Goal: Task Accomplishment & Management: Complete application form

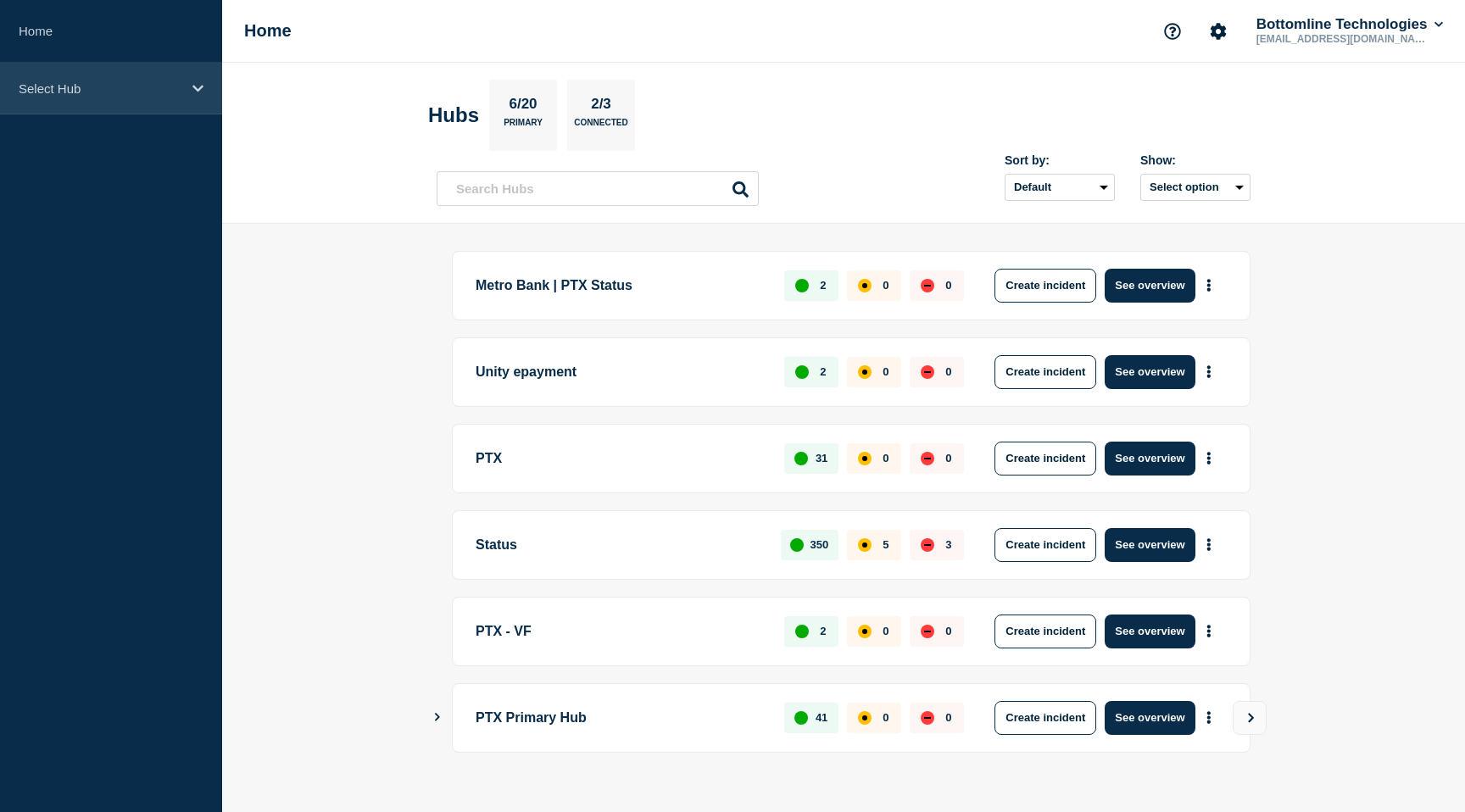
click at [181, 81] on div "Select Hub" at bounding box center [110, 89] width 222 height 52
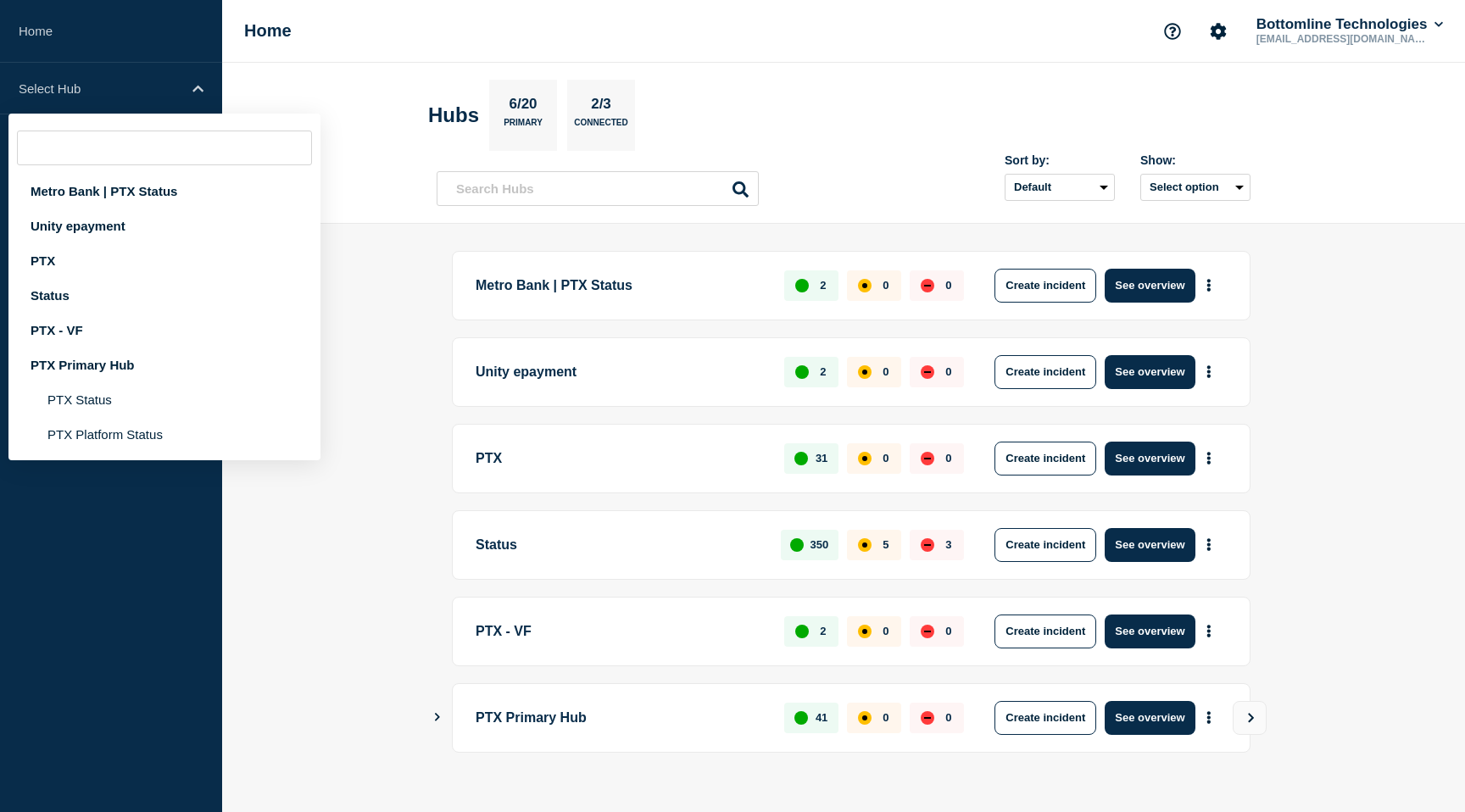
click at [156, 562] on aside "Home Select Hub Metro Bank | PTX Status Unity epayment PTX Status PTX - VF PTX …" at bounding box center [110, 406] width 222 height 812
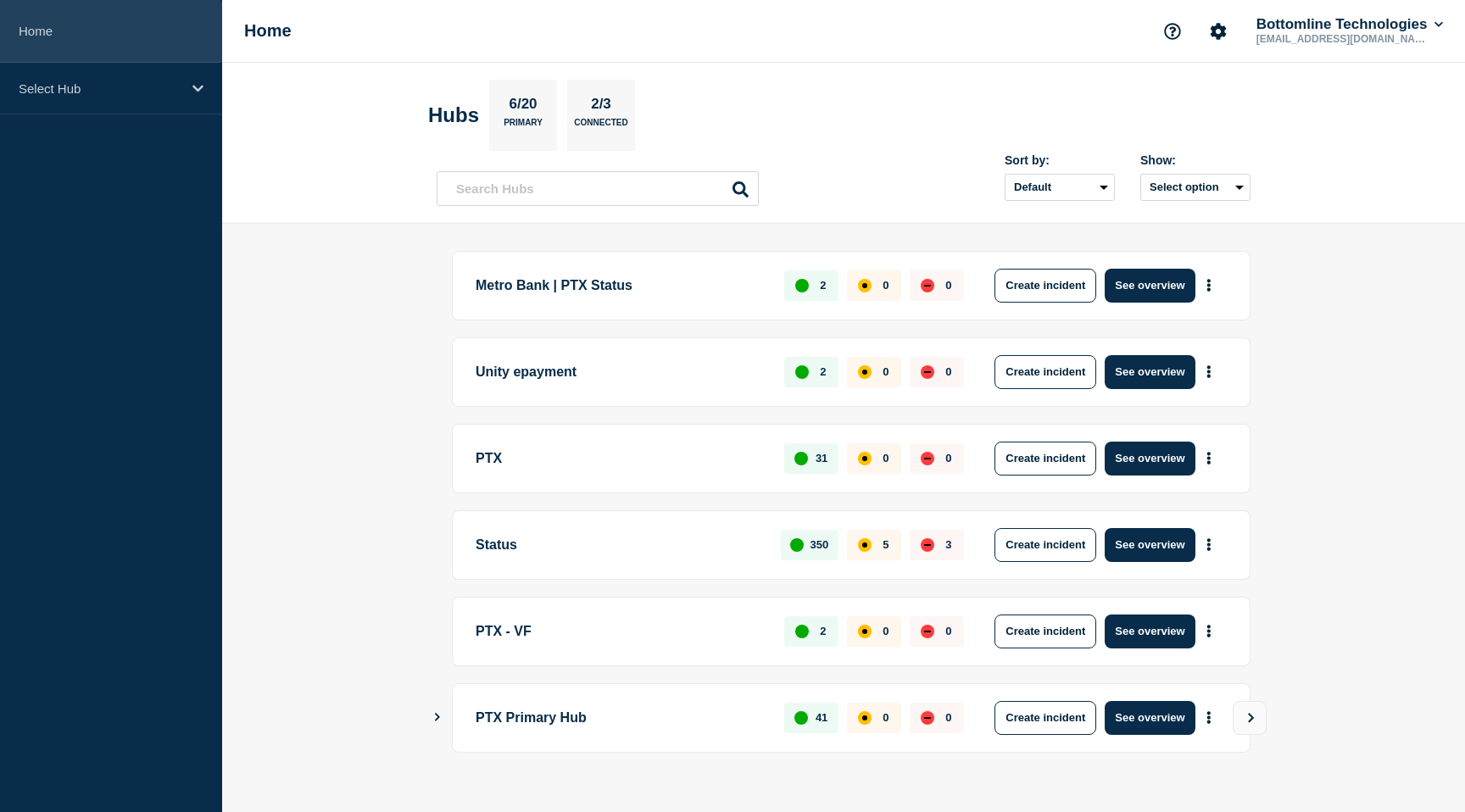
click at [29, 27] on link "Home" at bounding box center [110, 31] width 222 height 63
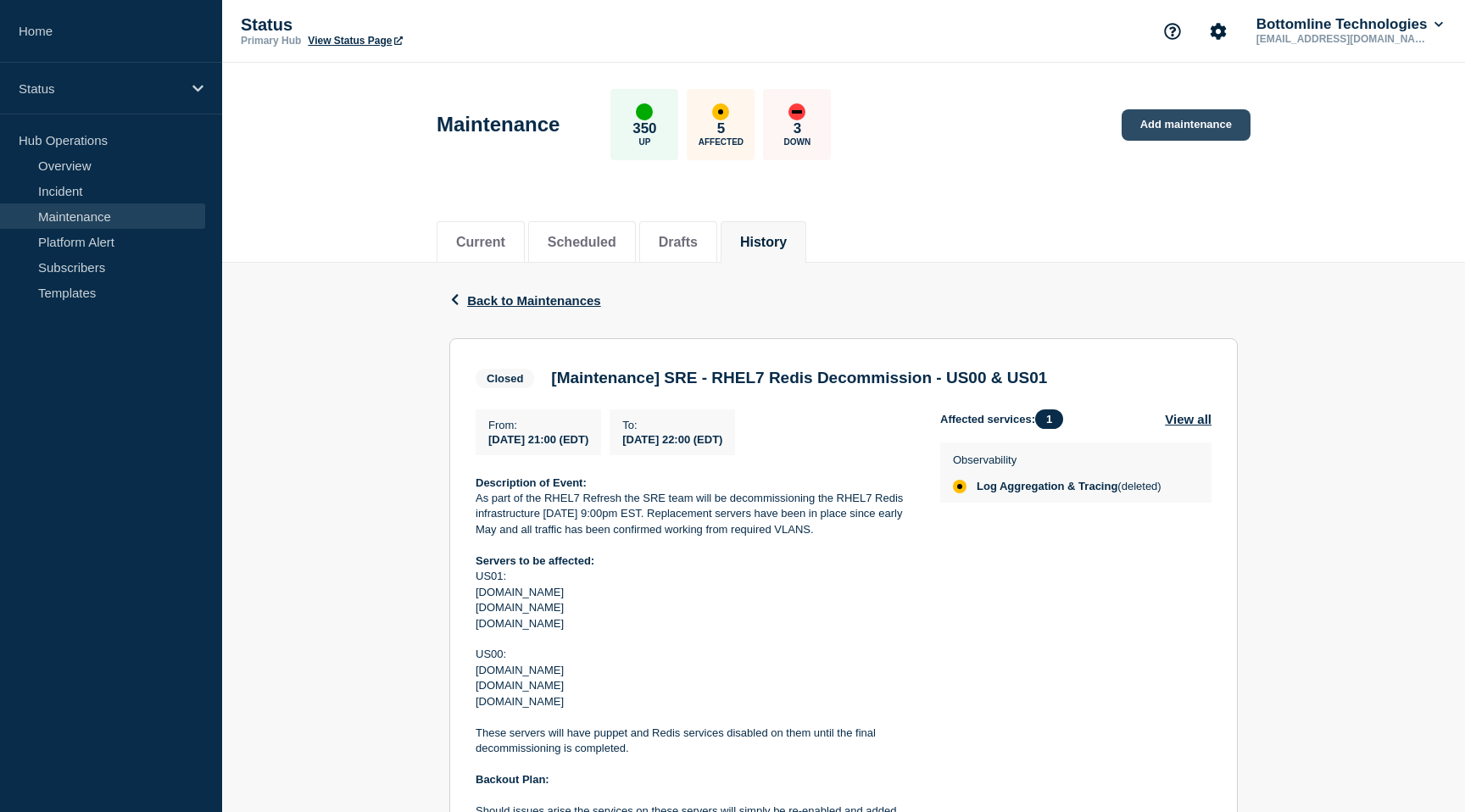
click at [1166, 123] on link "Add maintenance" at bounding box center [1185, 125] width 128 height 32
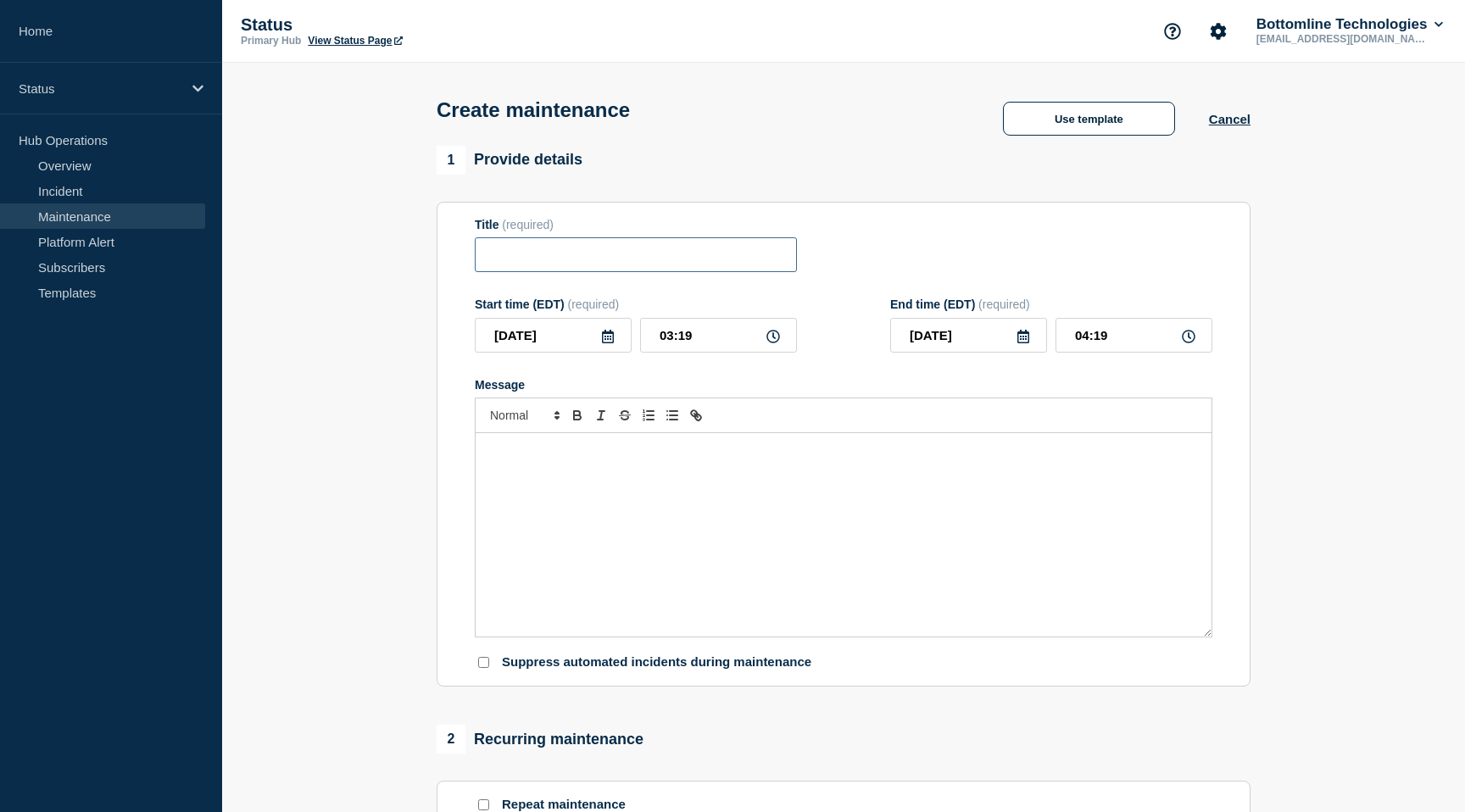
click at [646, 265] on input "Title" at bounding box center [636, 254] width 322 height 35
paste input "SRE - RHEL7 Redis"
click at [565, 264] on input "SRE - RHEL7 Redis" at bounding box center [636, 254] width 322 height 35
click at [615, 263] on input "SRE - RHEL8 Redis" at bounding box center [636, 254] width 322 height 35
click at [651, 259] on input "SRE - RHEL8 Elasticsearch patching" at bounding box center [636, 254] width 322 height 35
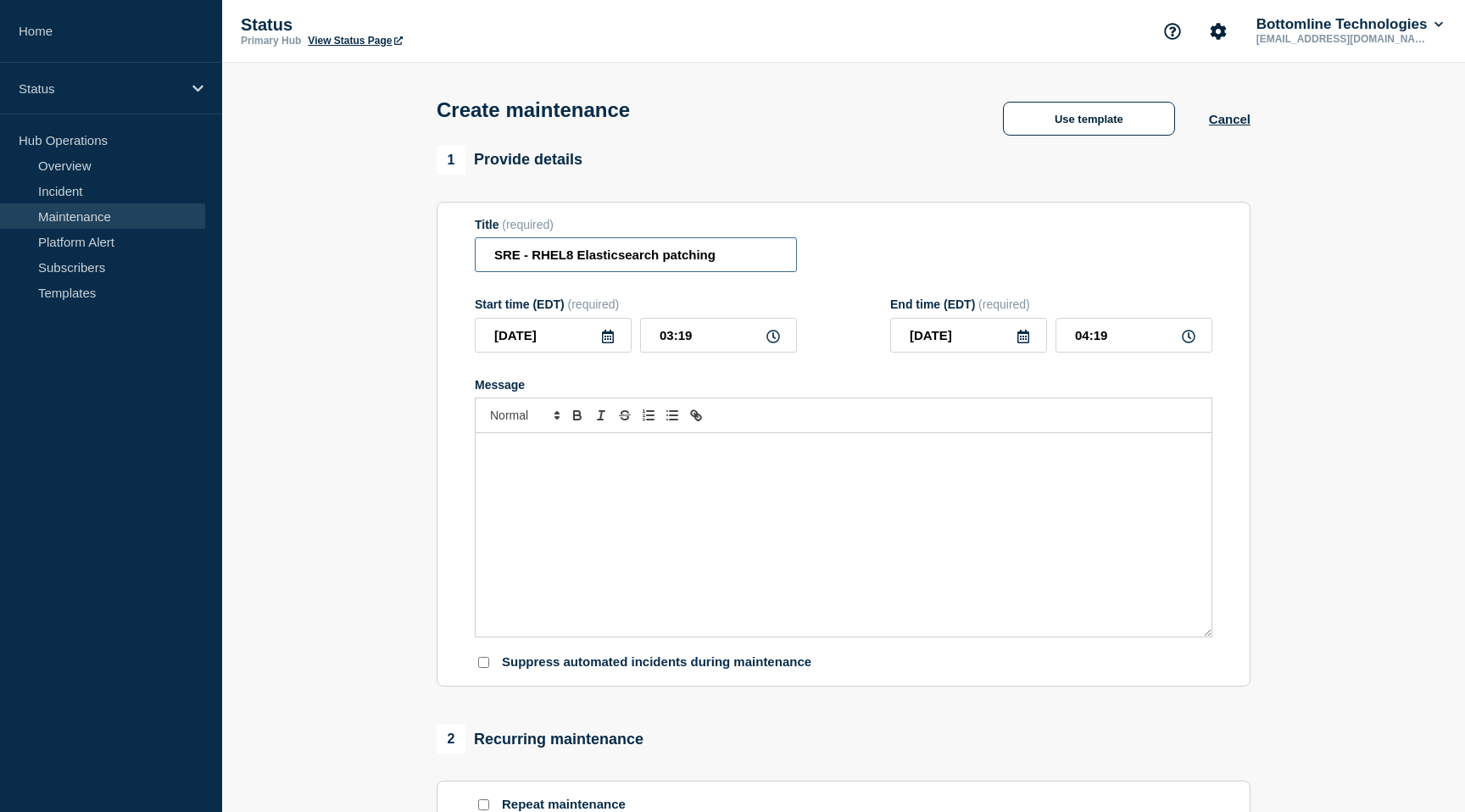
paste input "monthly"
type input "SRE - RHEL8 Elasticsearch monthly patching"
click at [610, 343] on icon at bounding box center [608, 336] width 12 height 14
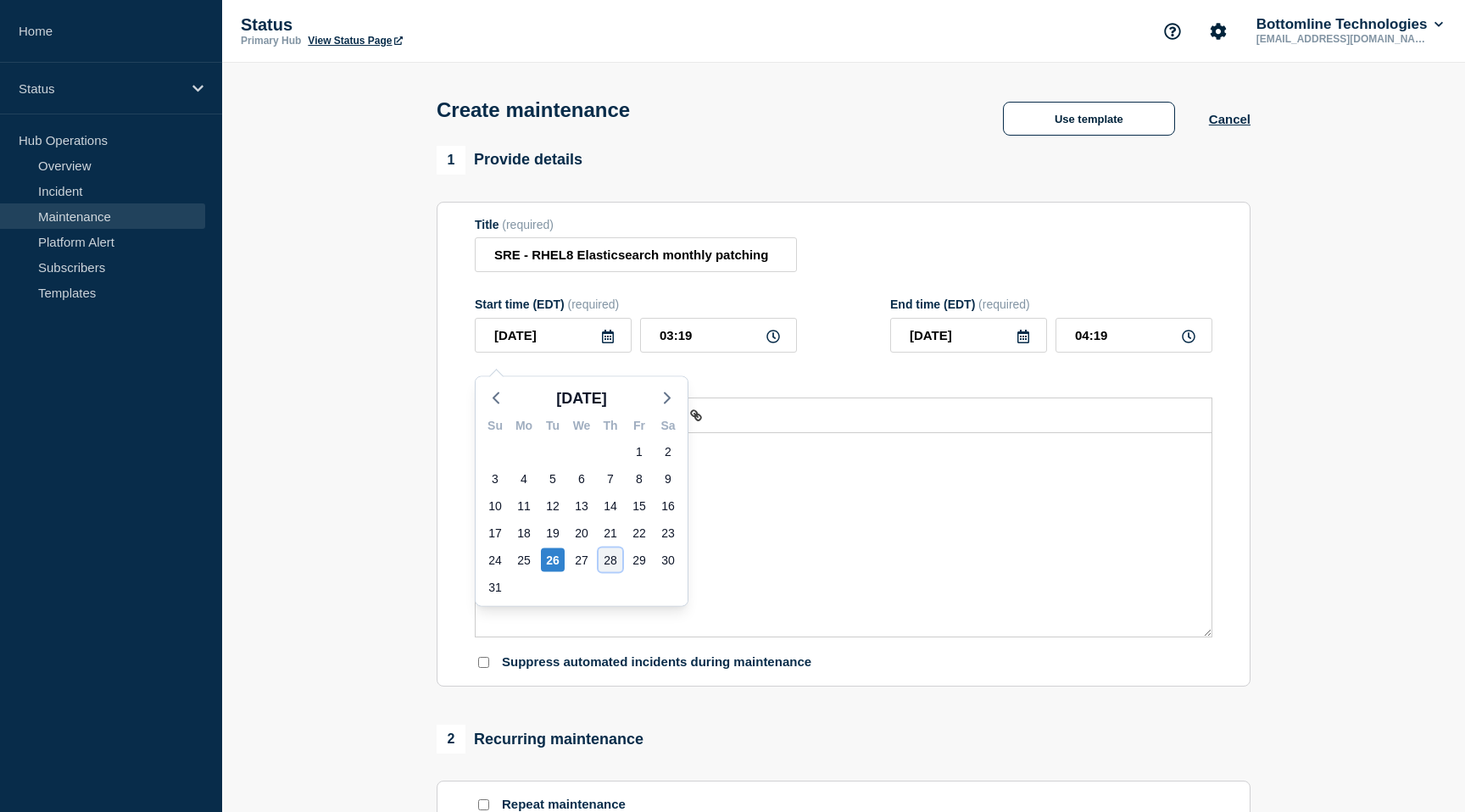
click at [616, 557] on div "28" at bounding box center [610, 560] width 24 height 24
type input "2025-08-28"
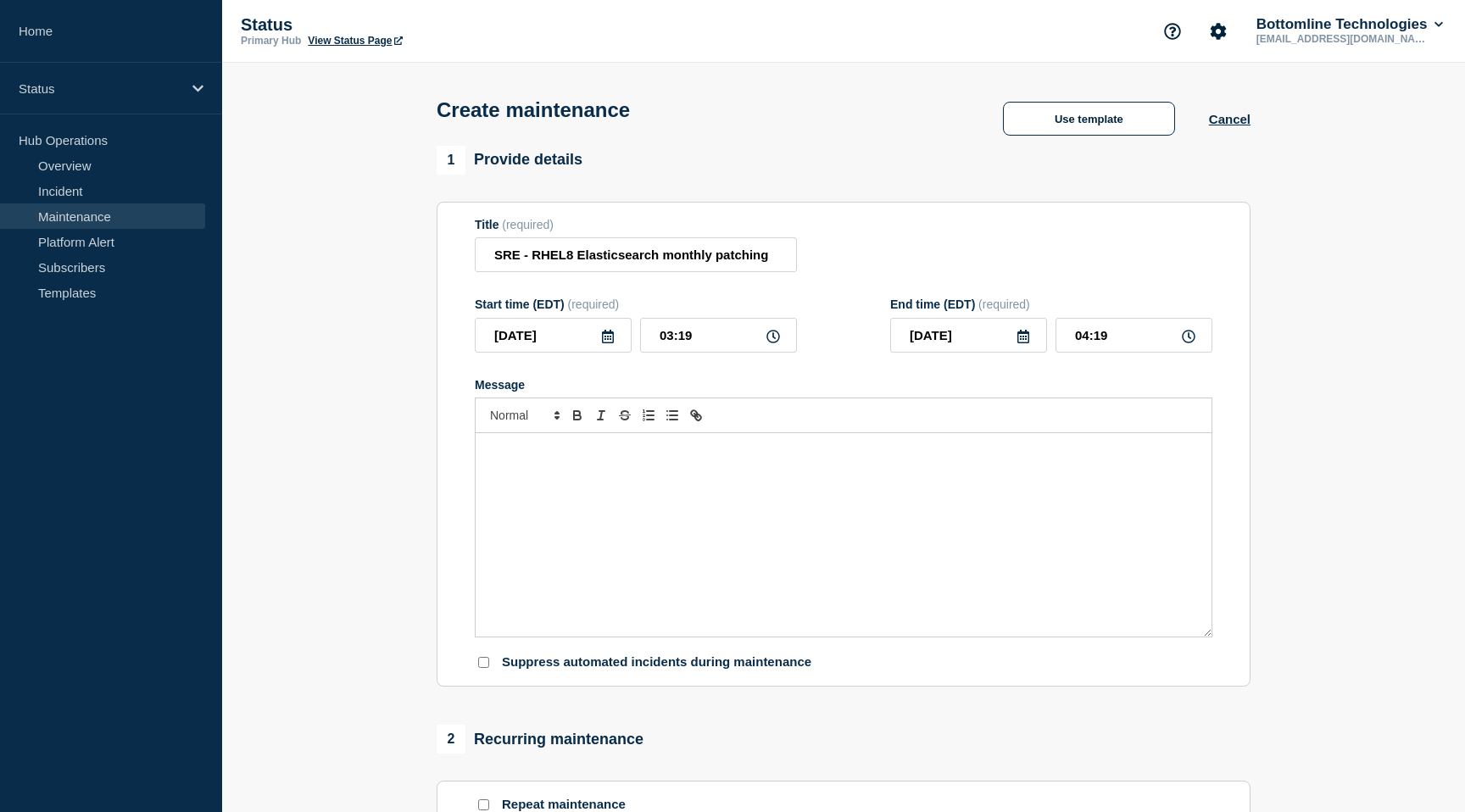
click at [772, 343] on icon at bounding box center [773, 336] width 14 height 14
click at [700, 350] on input "03:19" at bounding box center [719, 334] width 157 height 35
click at [777, 343] on icon at bounding box center [773, 336] width 14 height 14
click at [776, 343] on icon at bounding box center [773, 336] width 14 height 14
click at [682, 348] on input "03:19" at bounding box center [719, 334] width 157 height 35
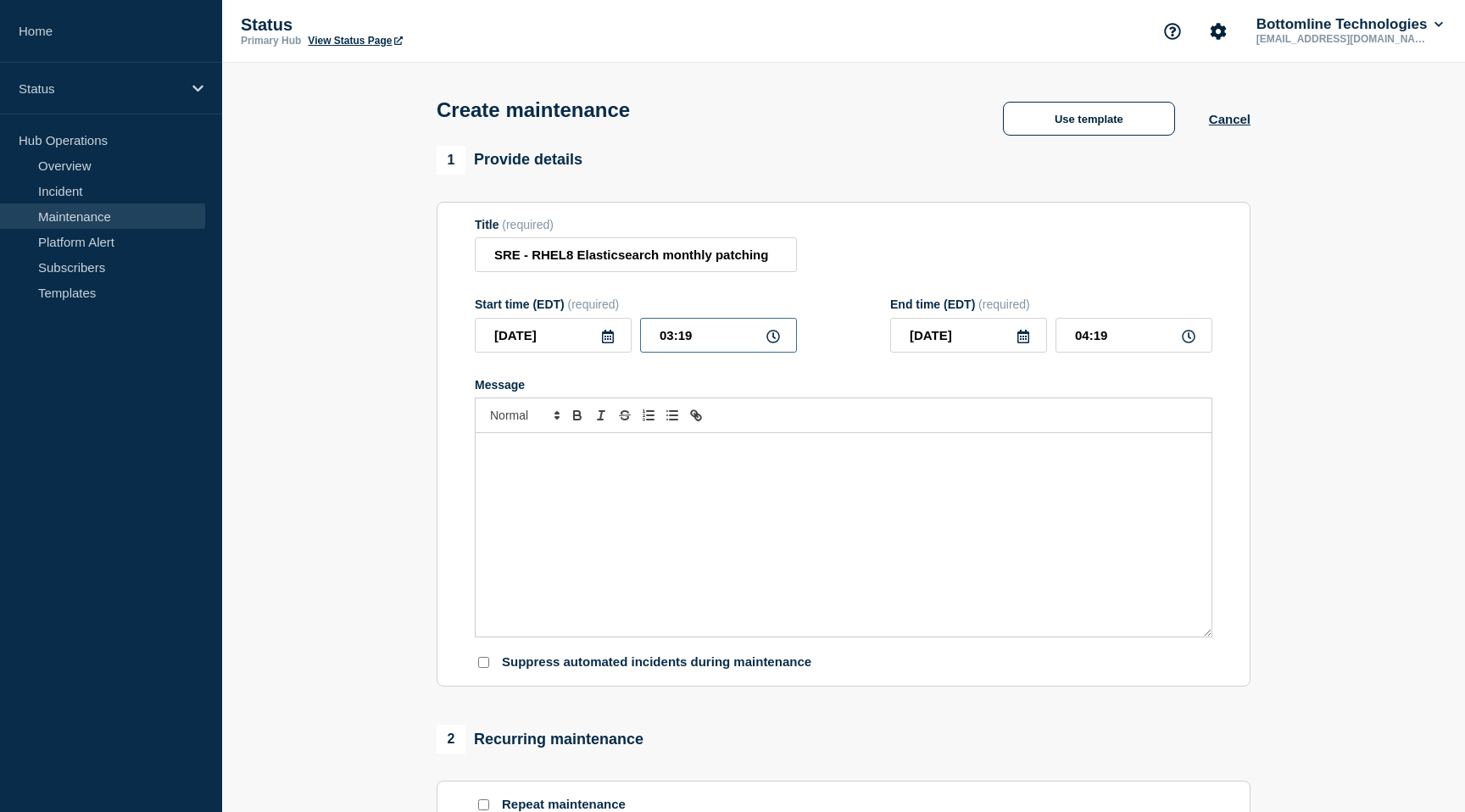
click at [675, 348] on input "03:19" at bounding box center [719, 334] width 157 height 35
type input "11:19"
type input "12:19"
click at [697, 345] on input "11:19" at bounding box center [719, 334] width 157 height 35
type input "11:30"
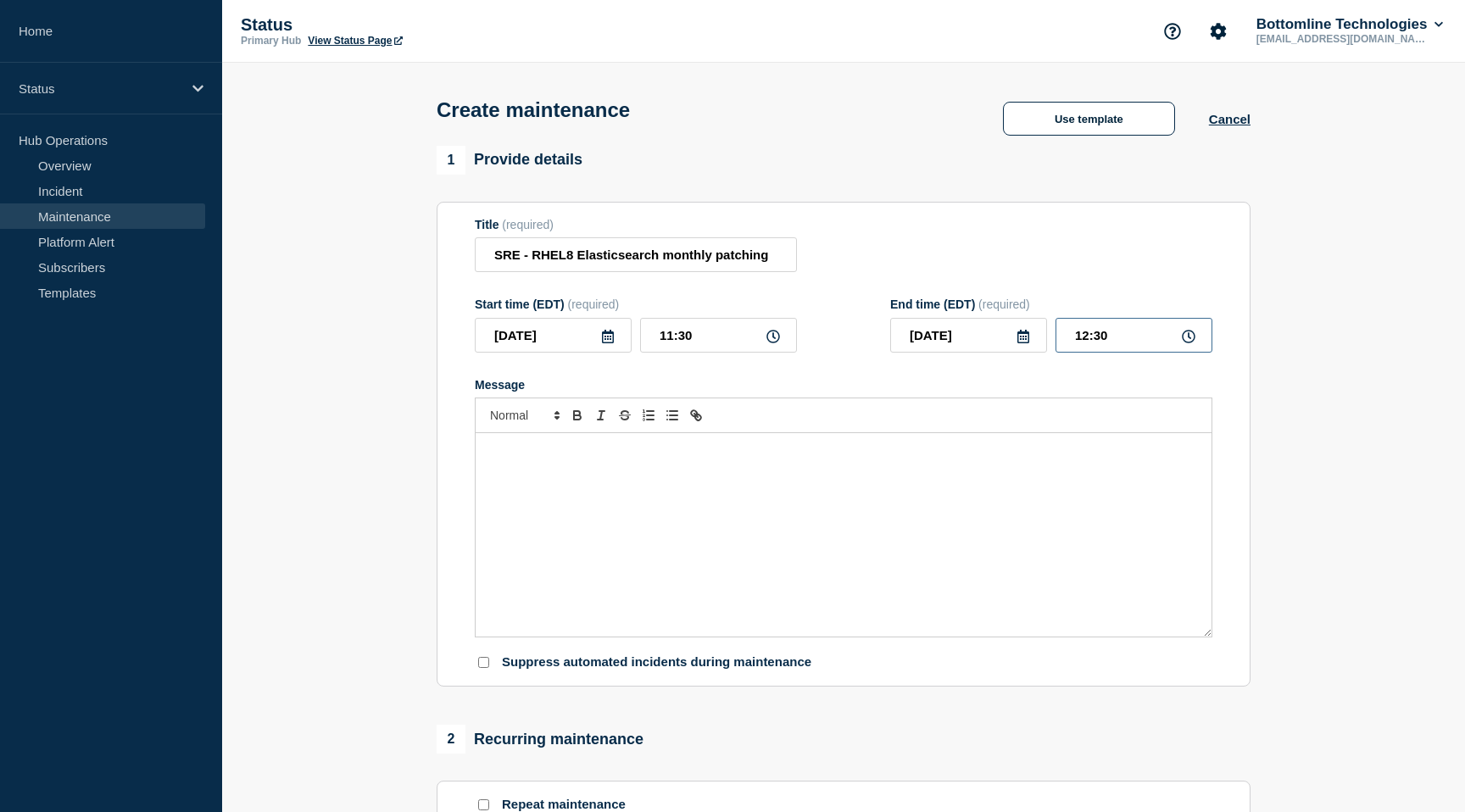
click at [1121, 345] on input "12:30" at bounding box center [1134, 334] width 157 height 35
click at [1092, 346] on input "12:30" at bounding box center [1134, 334] width 157 height 35
type input "04:30"
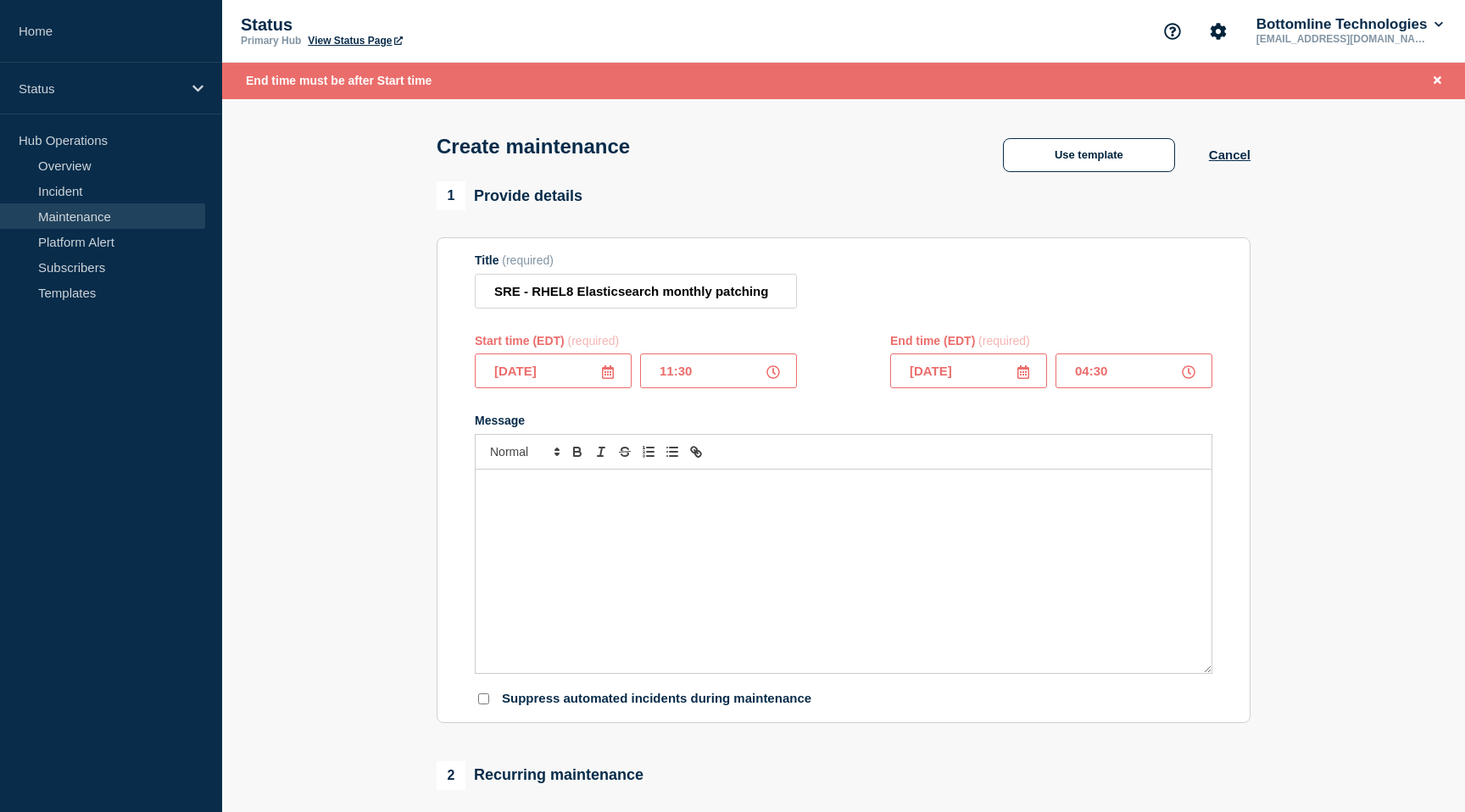
click at [1131, 381] on input "04:30" at bounding box center [1134, 370] width 157 height 35
drag, startPoint x: 1125, startPoint y: 383, endPoint x: 1065, endPoint y: 384, distance: 60.0
click at [1065, 384] on input "04:30" at bounding box center [1134, 370] width 157 height 35
drag, startPoint x: 696, startPoint y: 380, endPoint x: 646, endPoint y: 380, distance: 50.0
click at [646, 380] on input "11:30" at bounding box center [719, 370] width 157 height 35
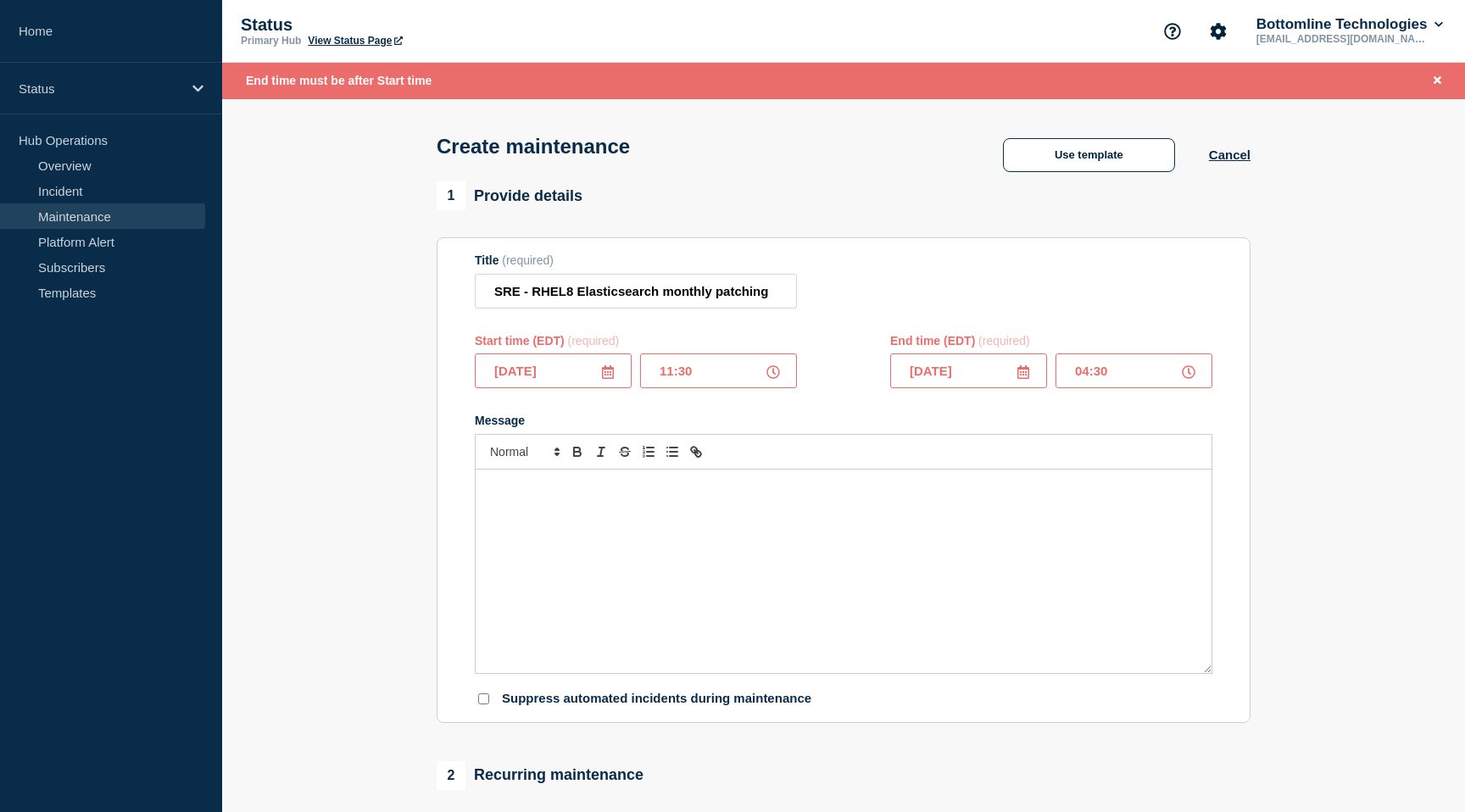
paste input "04"
type input "04:30"
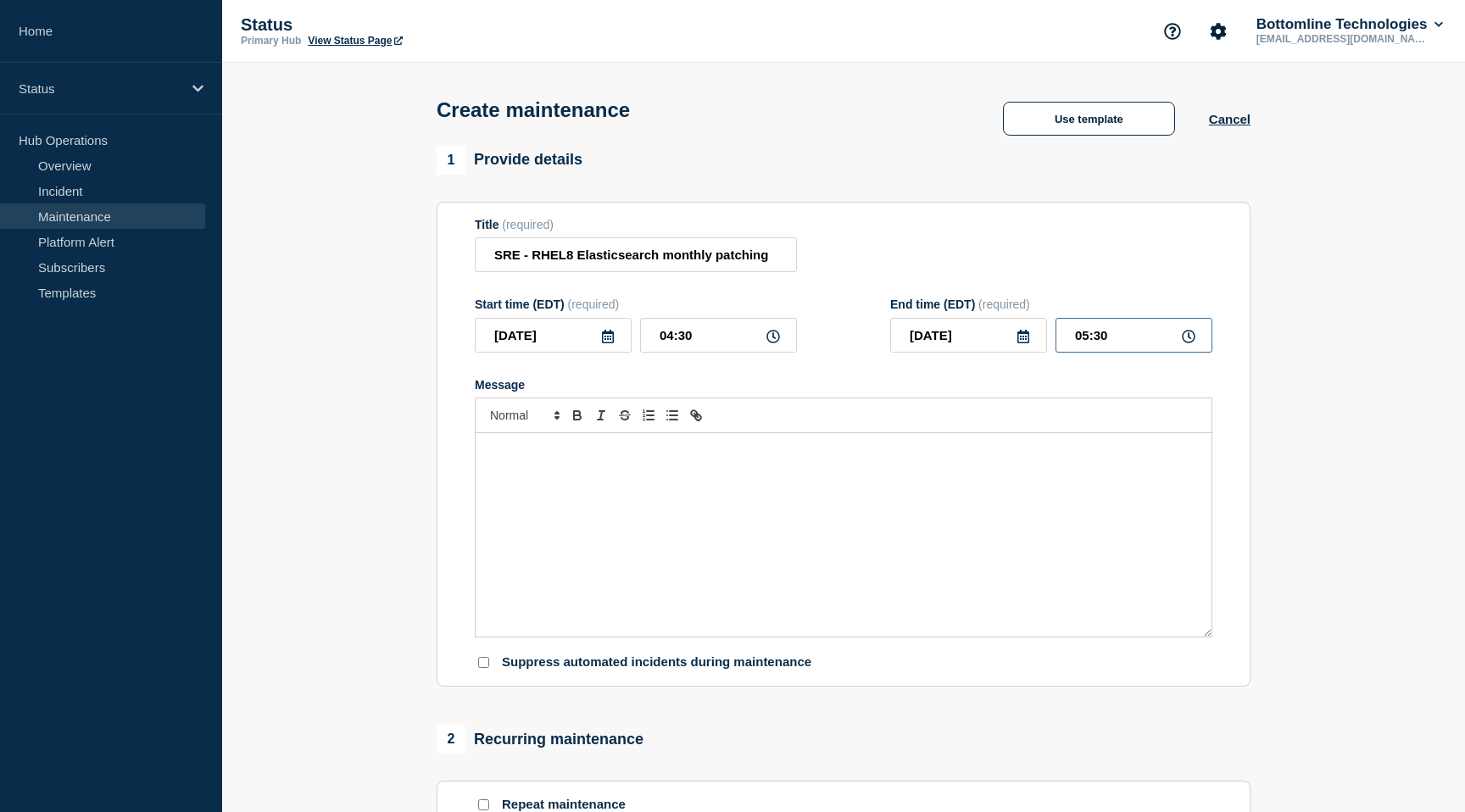
click at [1087, 345] on input "05:30" at bounding box center [1134, 334] width 157 height 35
type input "11:30"
click at [572, 490] on div "Message" at bounding box center [843, 534] width 735 height 203
click at [543, 489] on div "Message" at bounding box center [843, 534] width 735 height 203
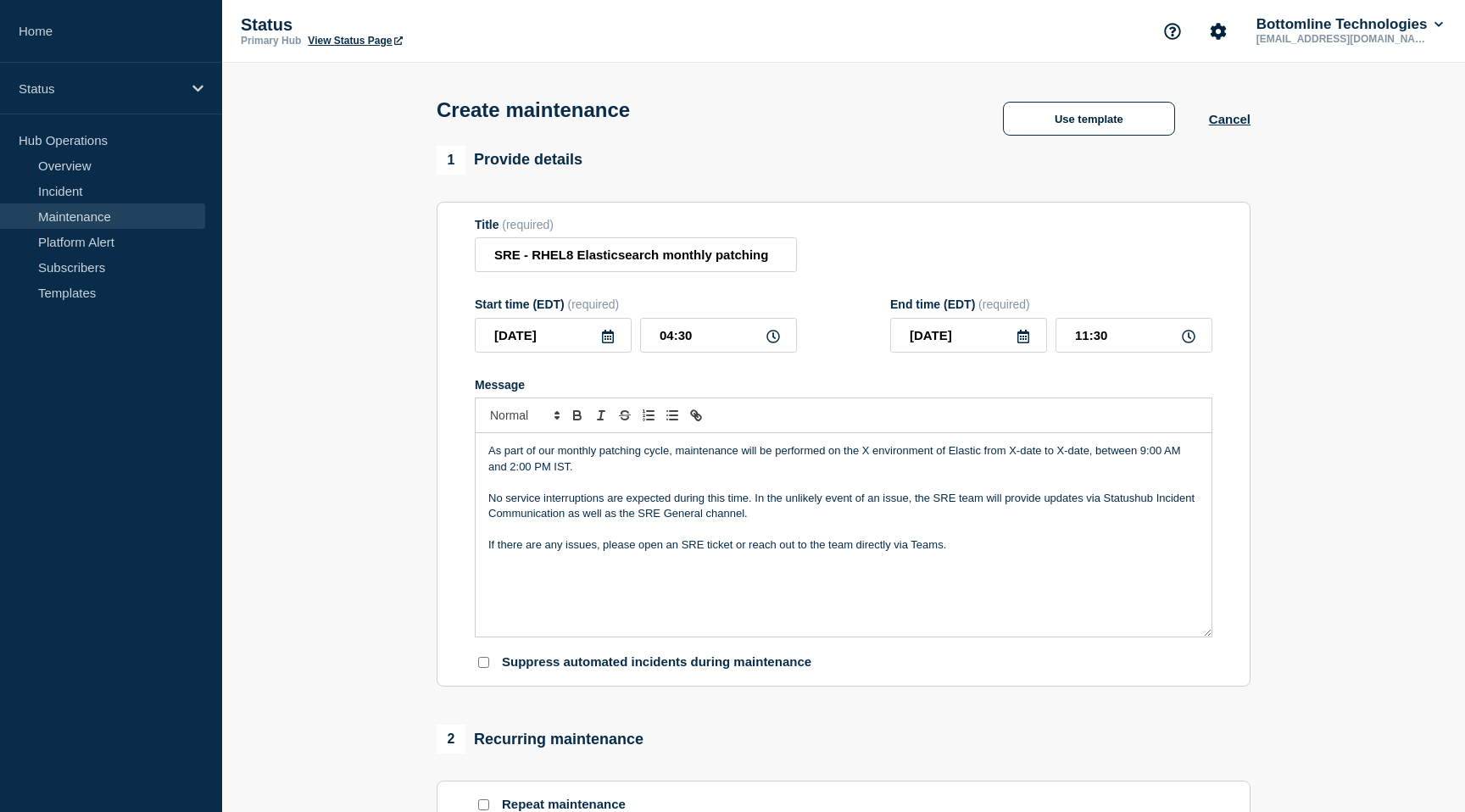
click at [1017, 469] on p "As part of our monthly patching cycle, maintenance will be performed on the X e…" at bounding box center [844, 459] width 711 height 32
click at [1059, 465] on p "As part of our monthly patching cycle, maintenance will be performed on the X e…" at bounding box center [844, 459] width 711 height 32
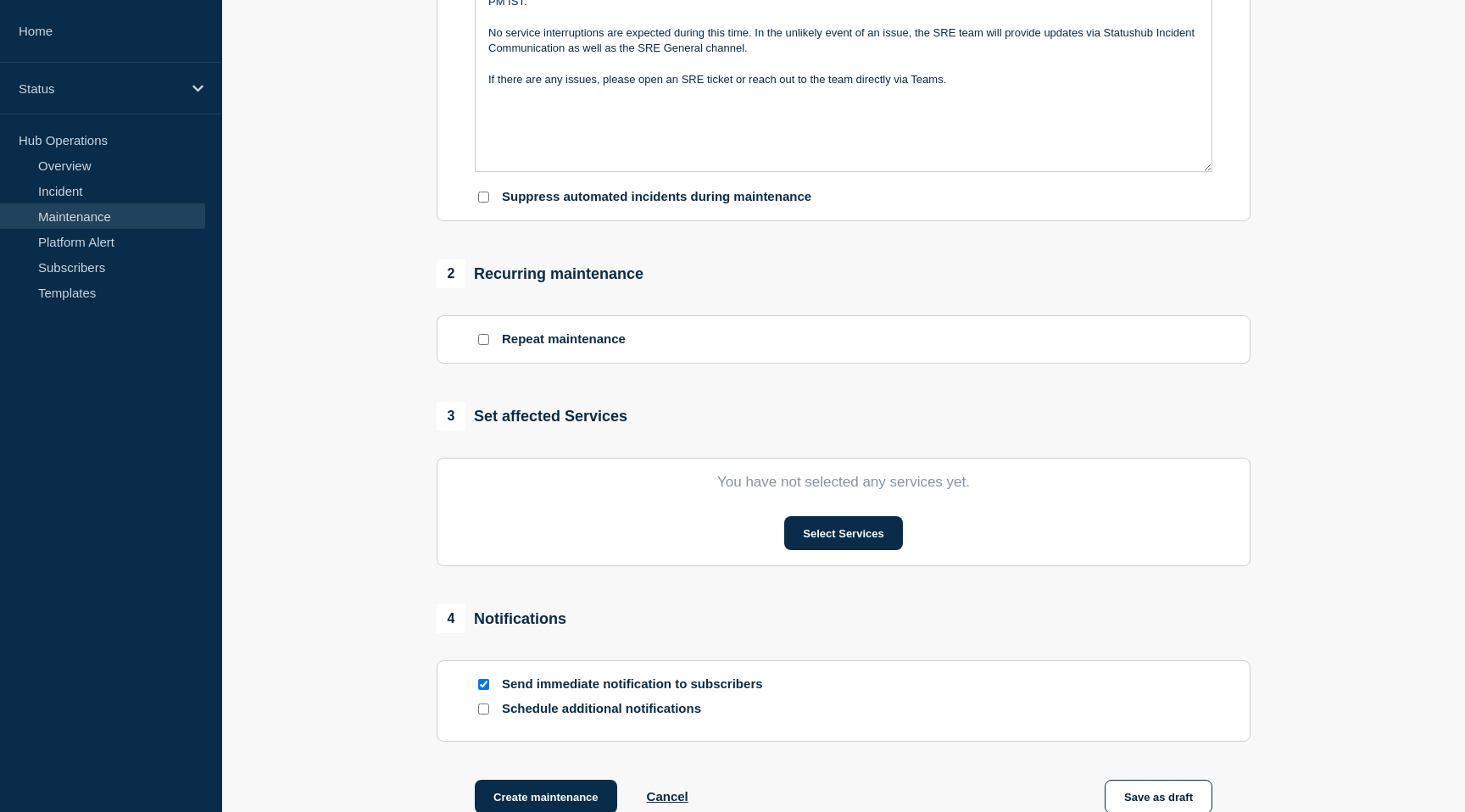
scroll to position [500, 0]
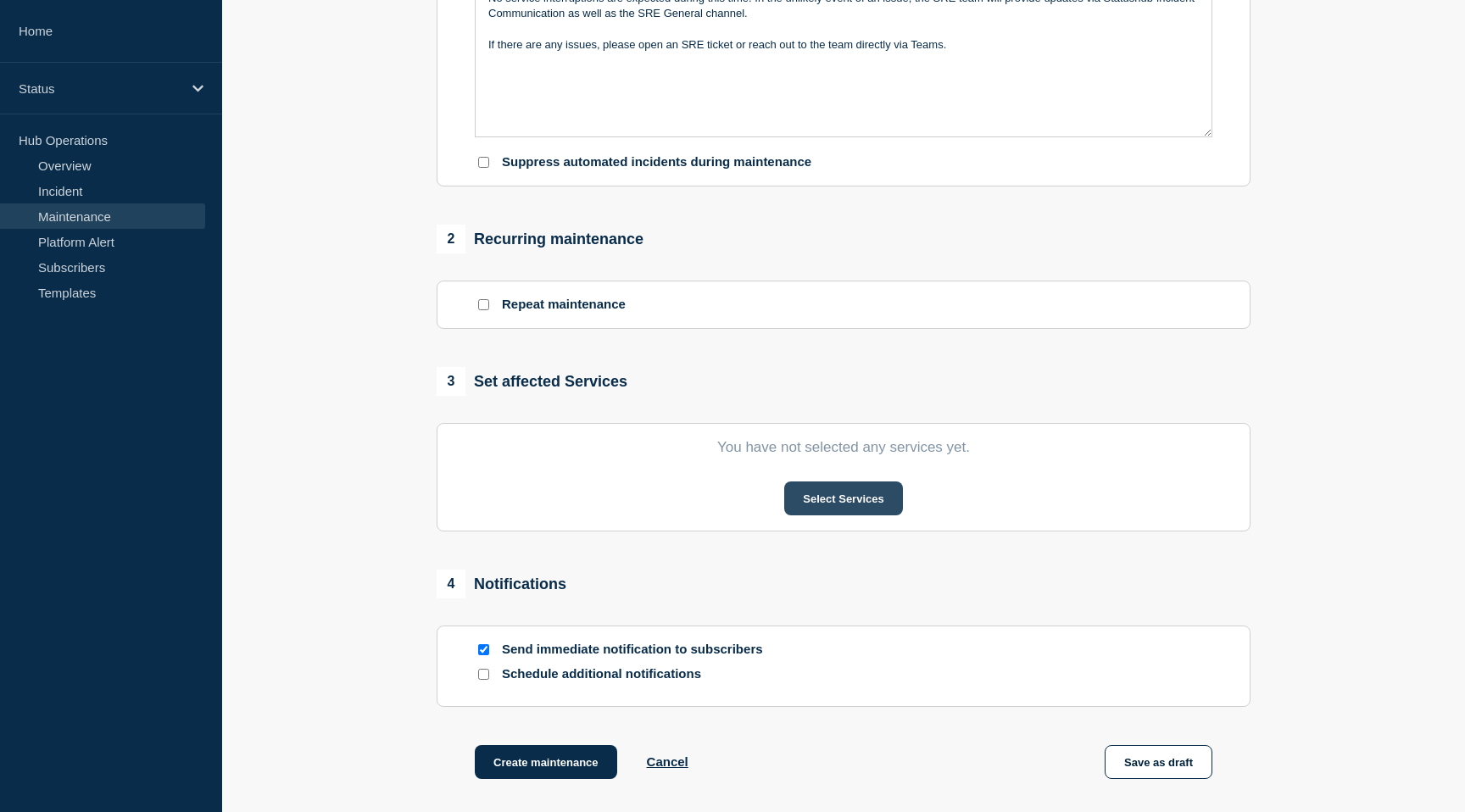
click at [839, 515] on button "Select Services" at bounding box center [843, 499] width 117 height 34
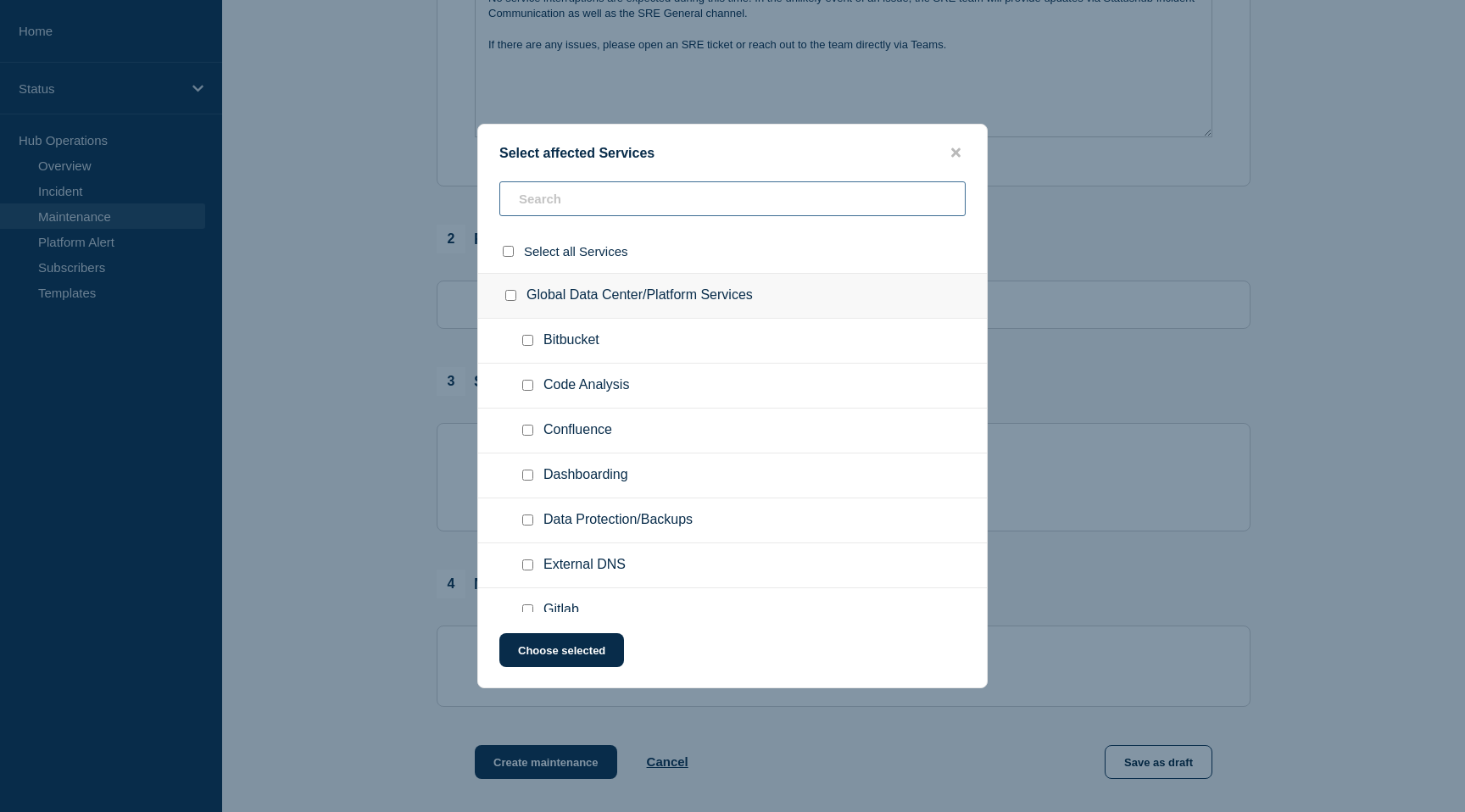
click at [611, 200] on input "text" at bounding box center [732, 198] width 466 height 35
click at [589, 486] on span "Log Aggregation & Tracing" at bounding box center [623, 477] width 160 height 17
click at [527, 483] on input "Log Aggregation & Tracing checkbox" at bounding box center [527, 476] width 11 height 11
checkbox input "true"
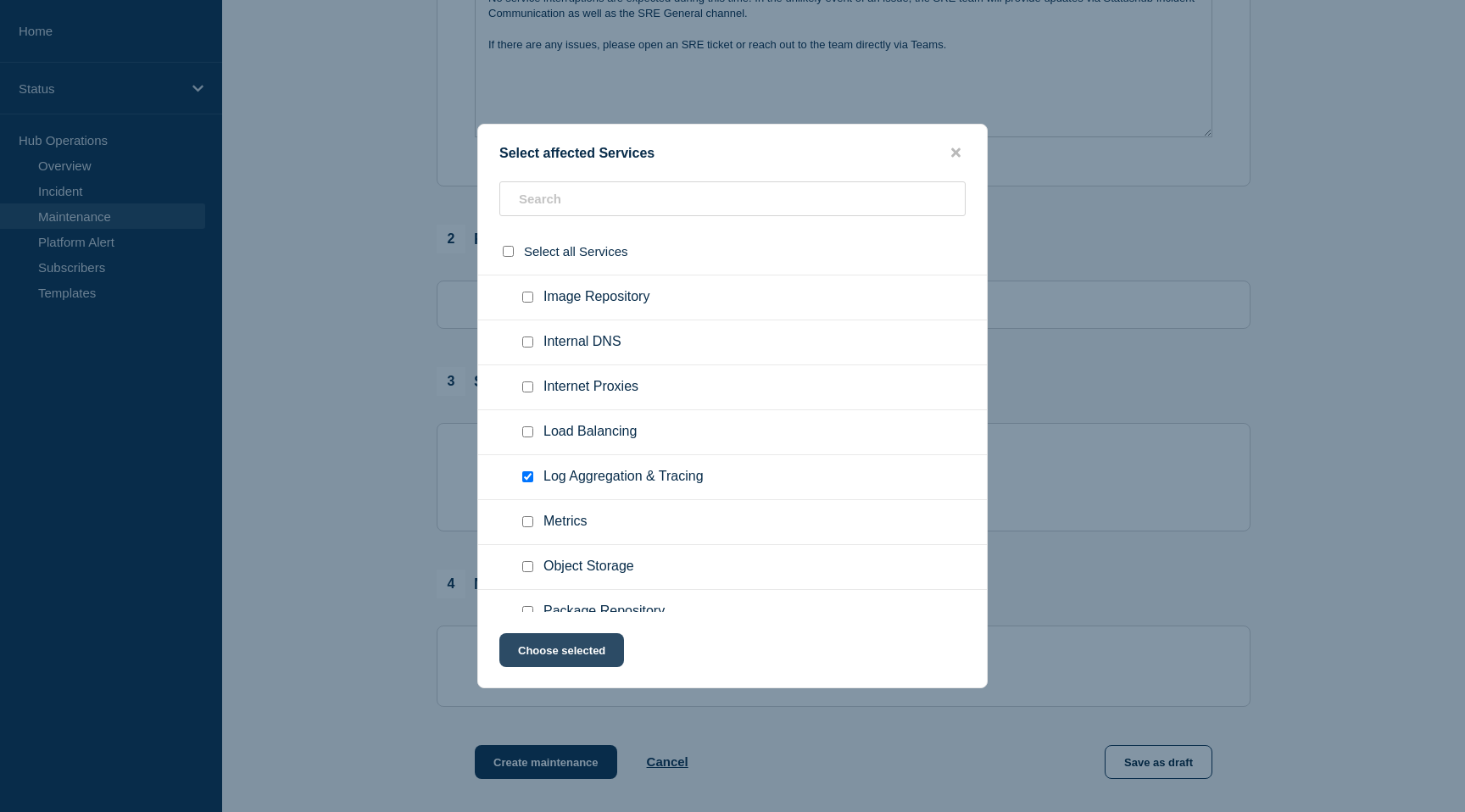
click at [538, 659] on button "Choose selected" at bounding box center [561, 650] width 124 height 34
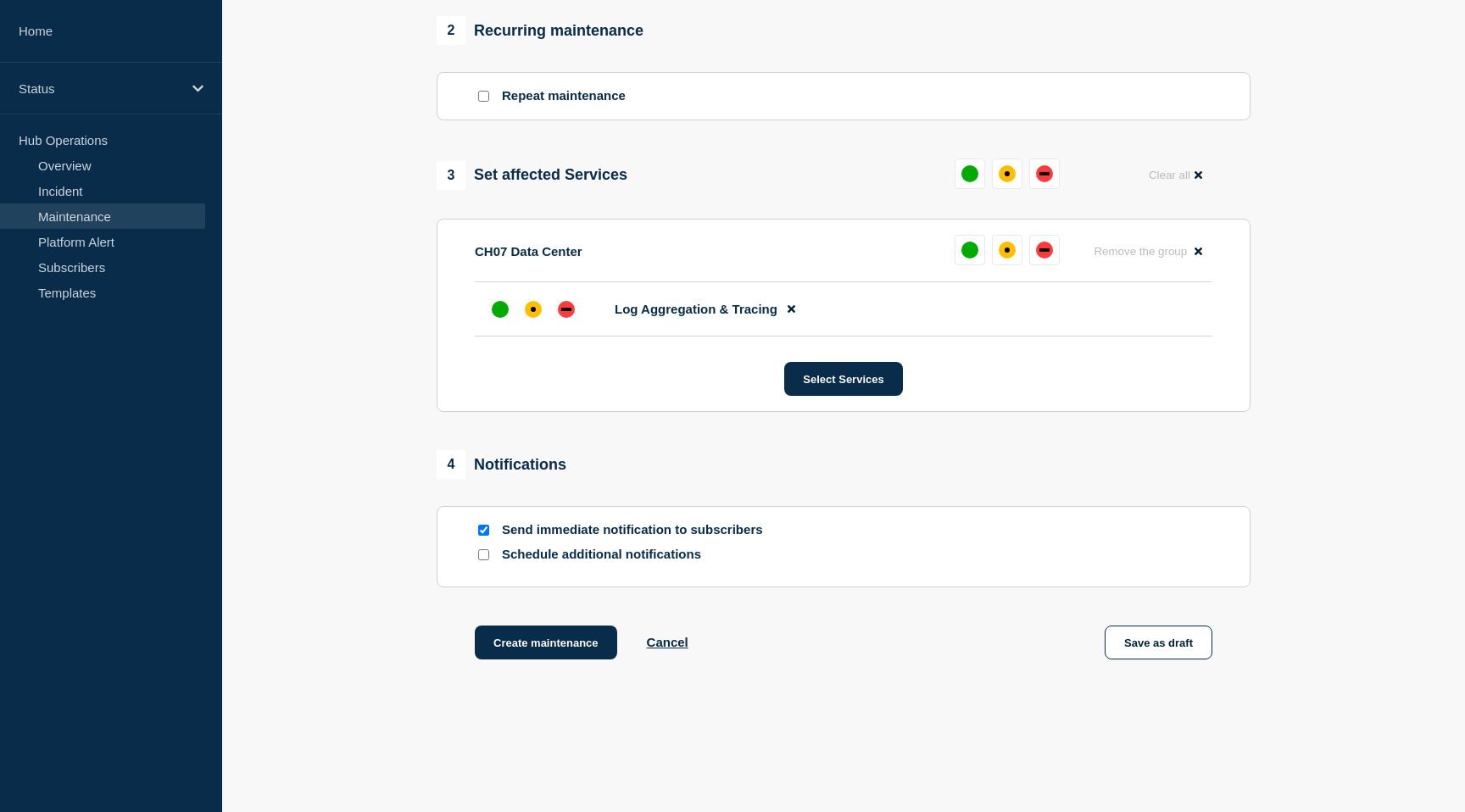
scroll to position [739, 0]
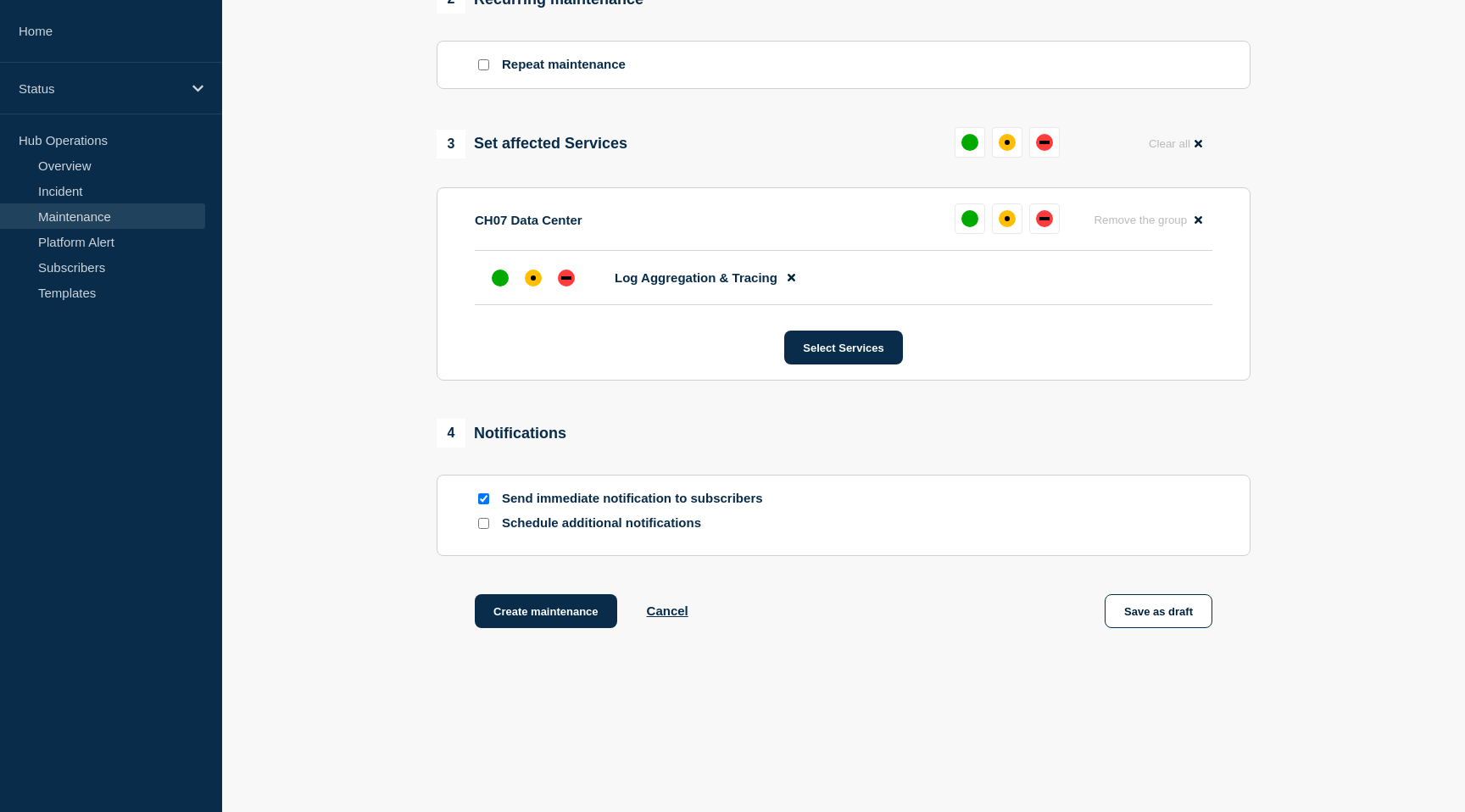
click at [479, 528] on input "Schedule additional notifications" at bounding box center [483, 522] width 11 height 11
checkbox input "true"
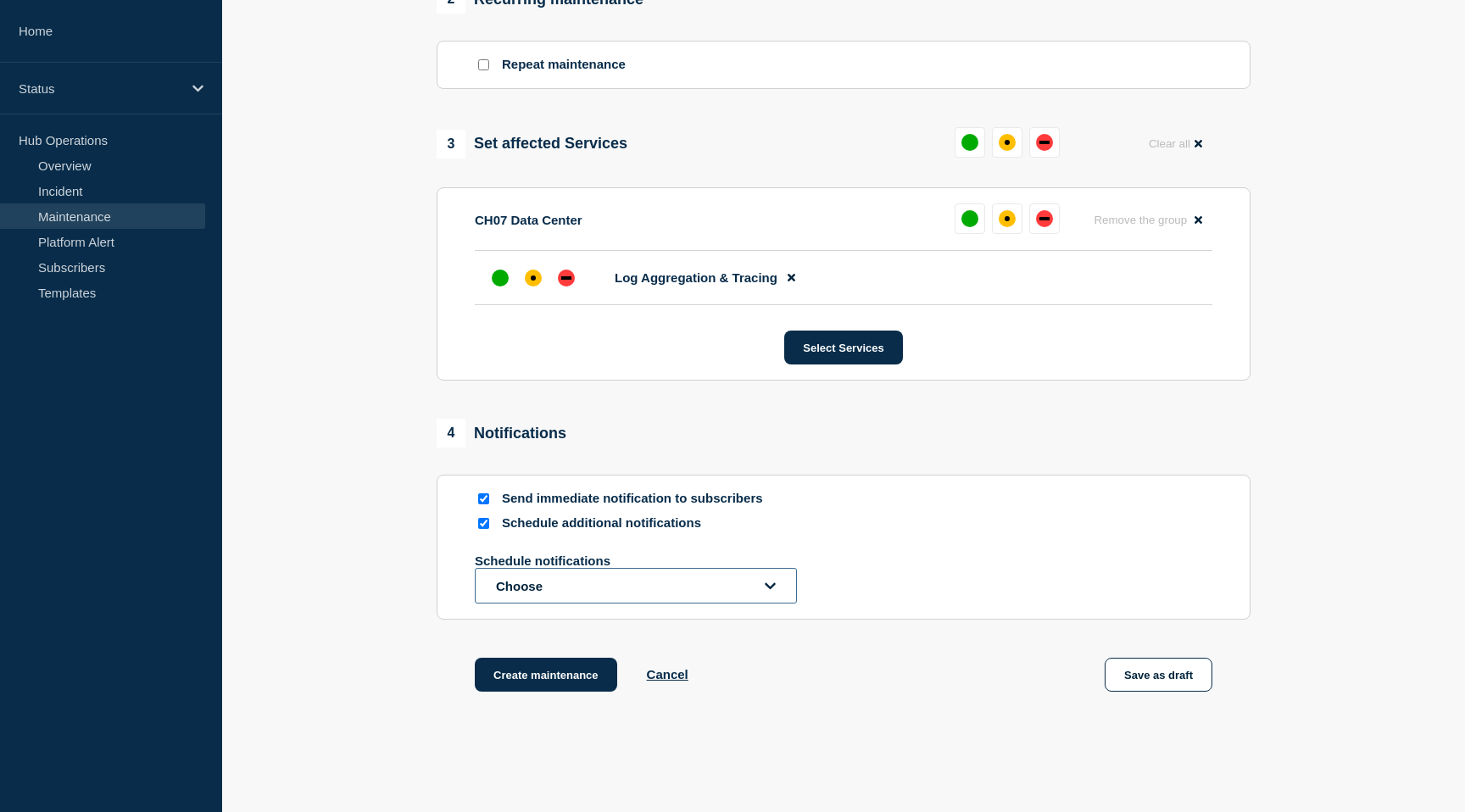
click at [528, 603] on button "Choose" at bounding box center [636, 586] width 322 height 36
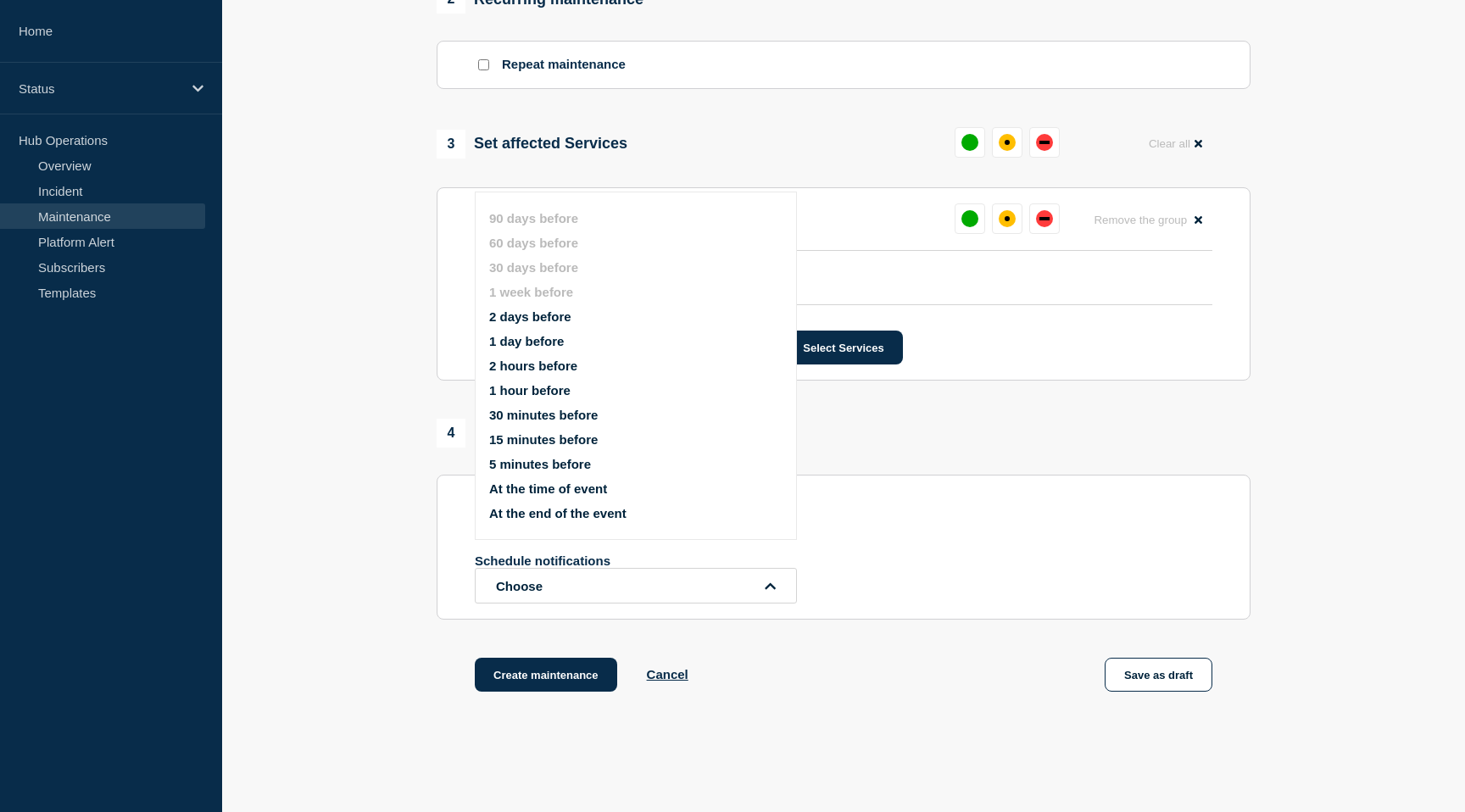
click at [523, 323] on button "2 days before" at bounding box center [529, 316] width 83 height 14
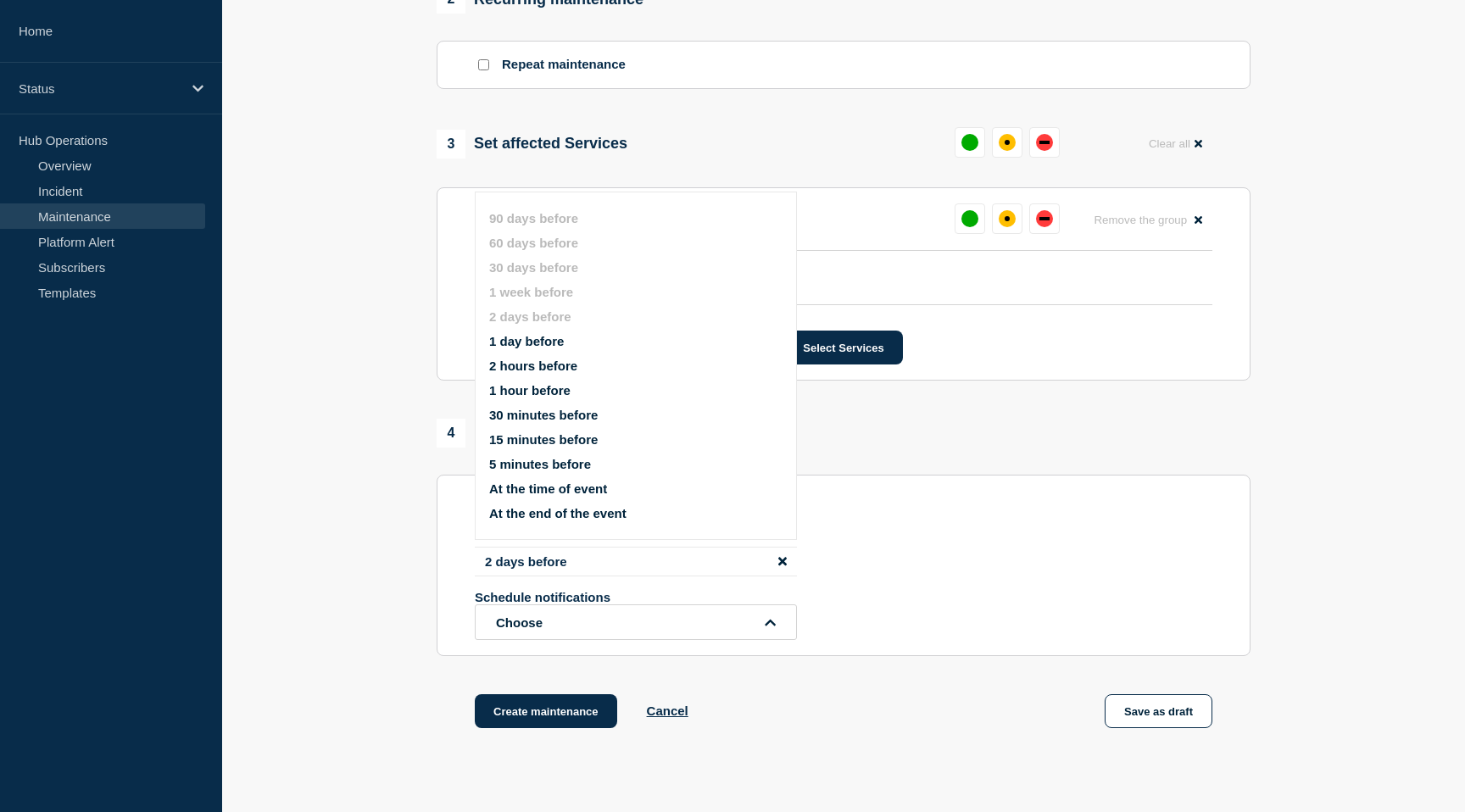
click at [525, 373] on button "2 hours before" at bounding box center [532, 365] width 89 height 14
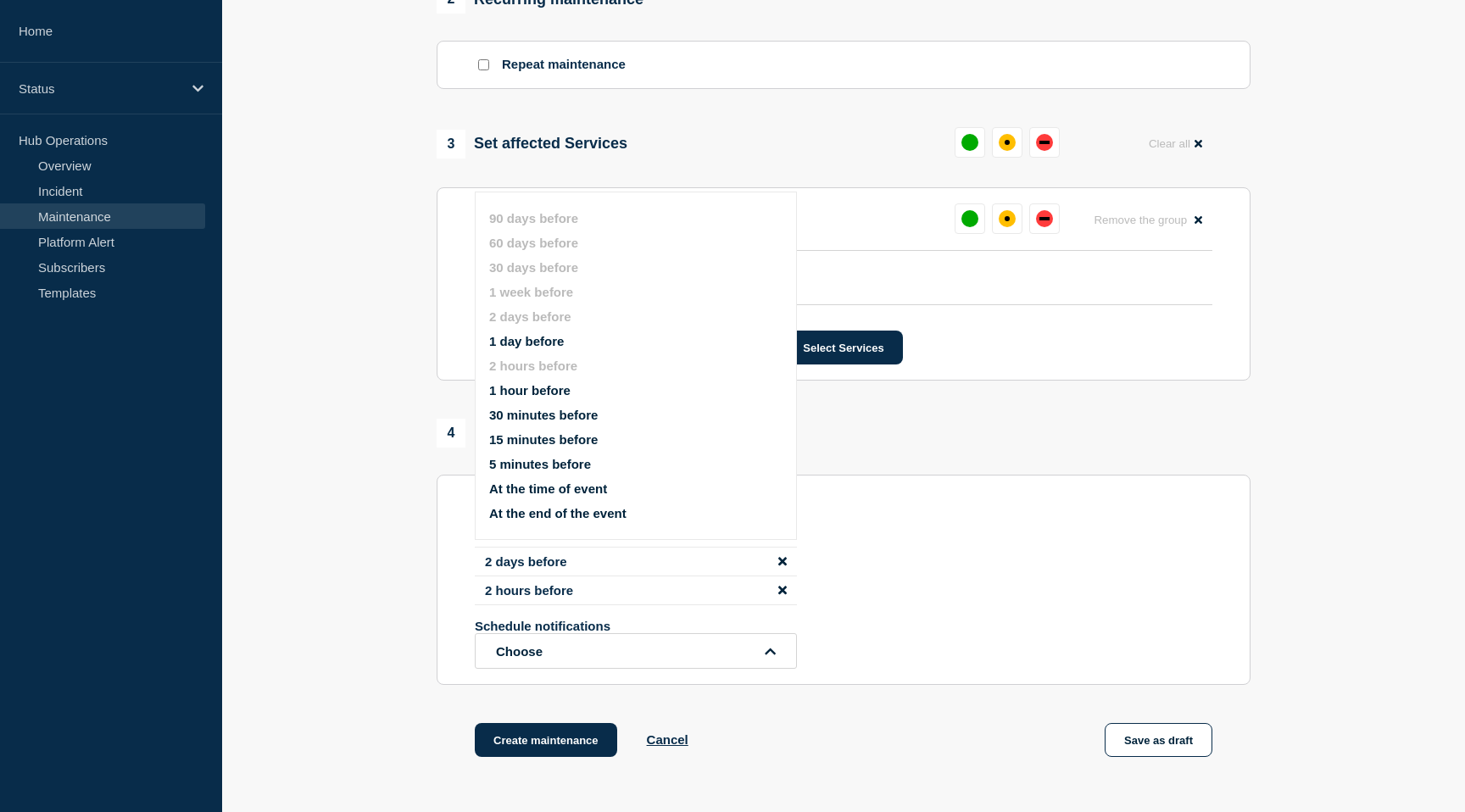
click at [539, 520] on button "At the end of the event" at bounding box center [557, 512] width 137 height 14
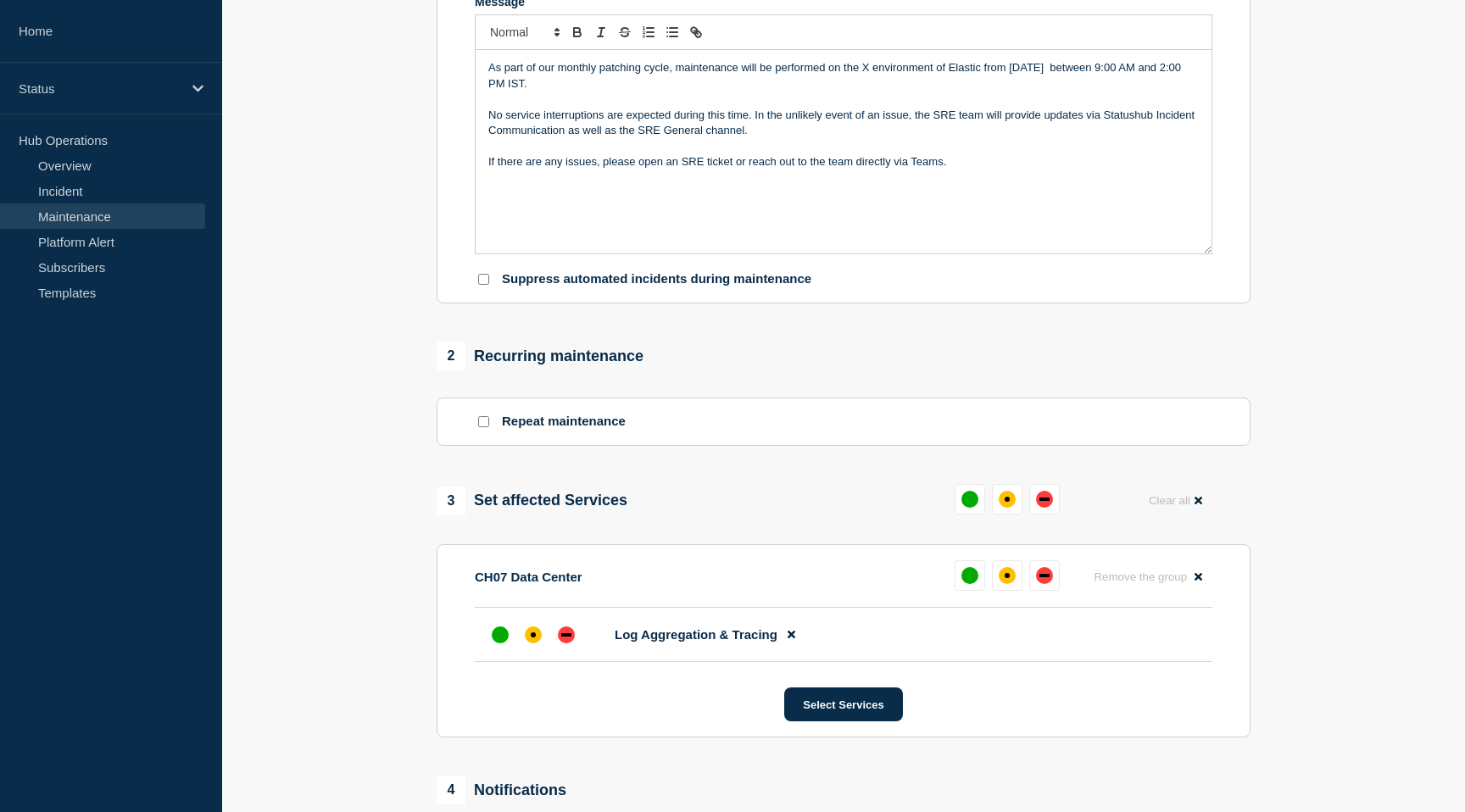
scroll to position [368, 0]
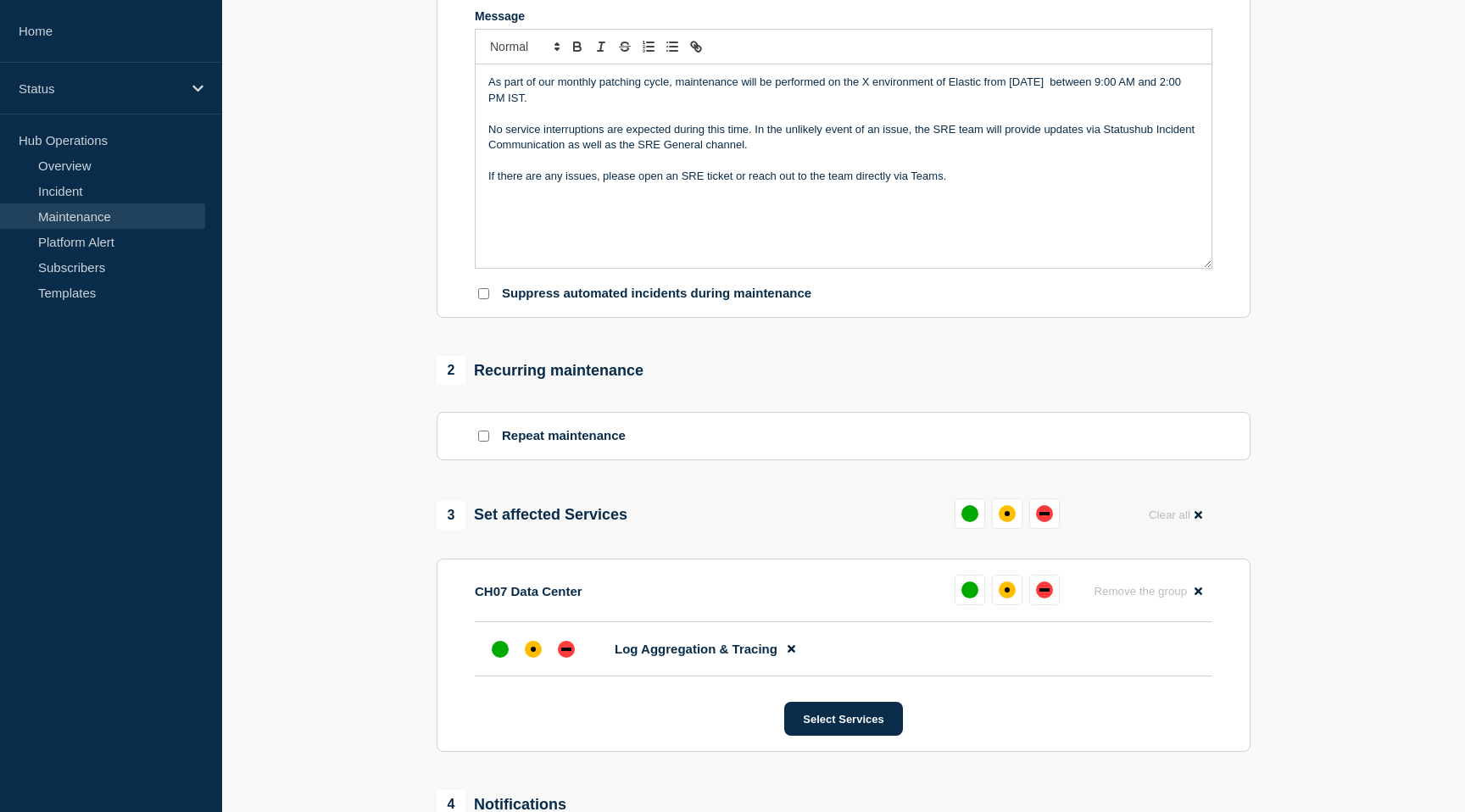
click at [500, 220] on div "As part of our monthly patching cycle, maintenance will be performed on the X e…" at bounding box center [843, 166] width 735 height 203
click at [779, 153] on p "No service interruptions are expected during this time. In the unlikely event o…" at bounding box center [844, 138] width 711 height 32
click at [514, 229] on div "As part of our monthly patching cycle, maintenance will be performed on the X e…" at bounding box center [843, 166] width 735 height 203
click at [804, 153] on p "No service interruptions are expected during this time. In the unlikely event o…" at bounding box center [844, 138] width 711 height 32
click at [545, 199] on p "ELK - US01 (NY2)" at bounding box center [844, 191] width 711 height 15
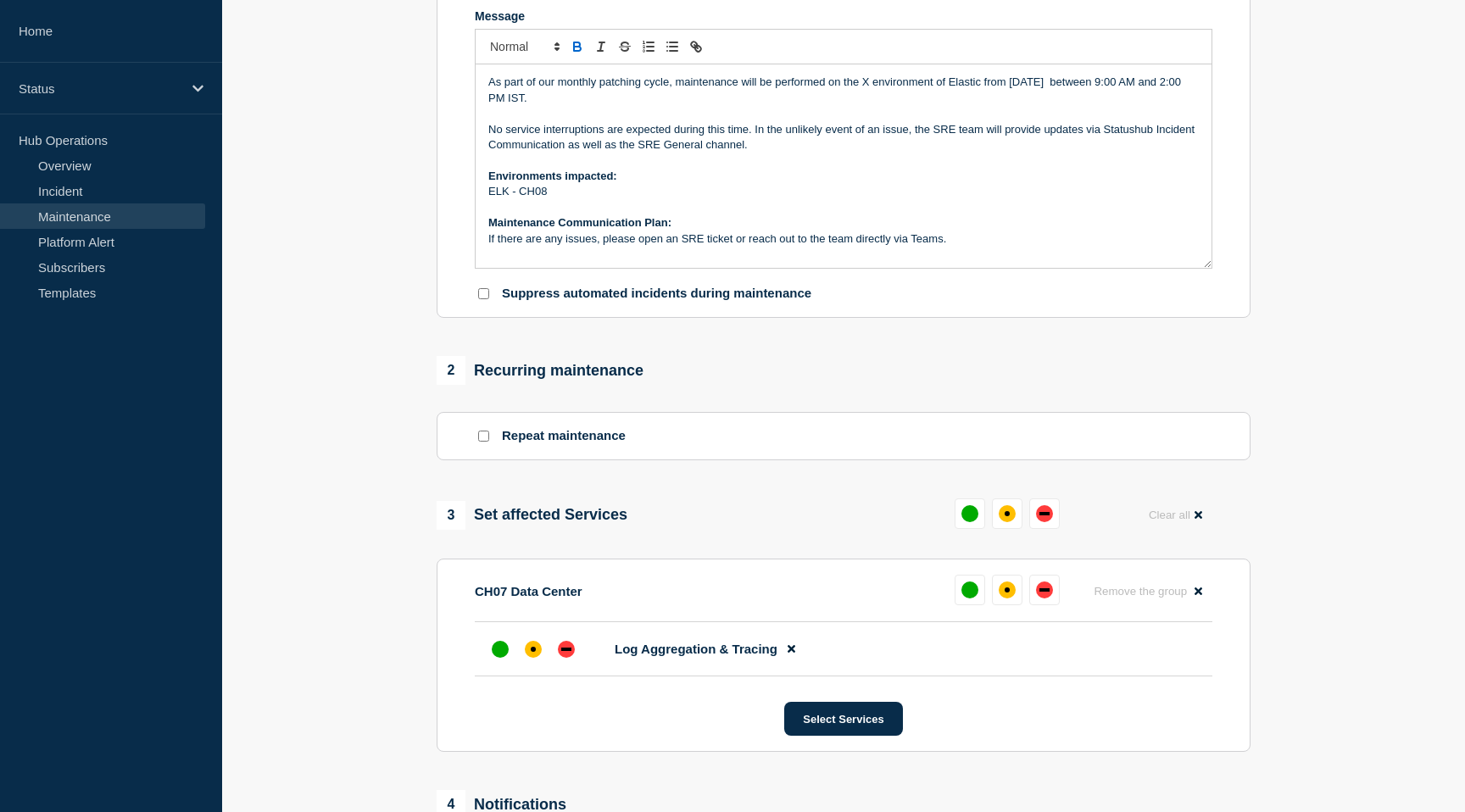
click at [952, 247] on p "If there are any issues, please open an SRE ticket or reach out to the team dir…" at bounding box center [844, 238] width 711 height 15
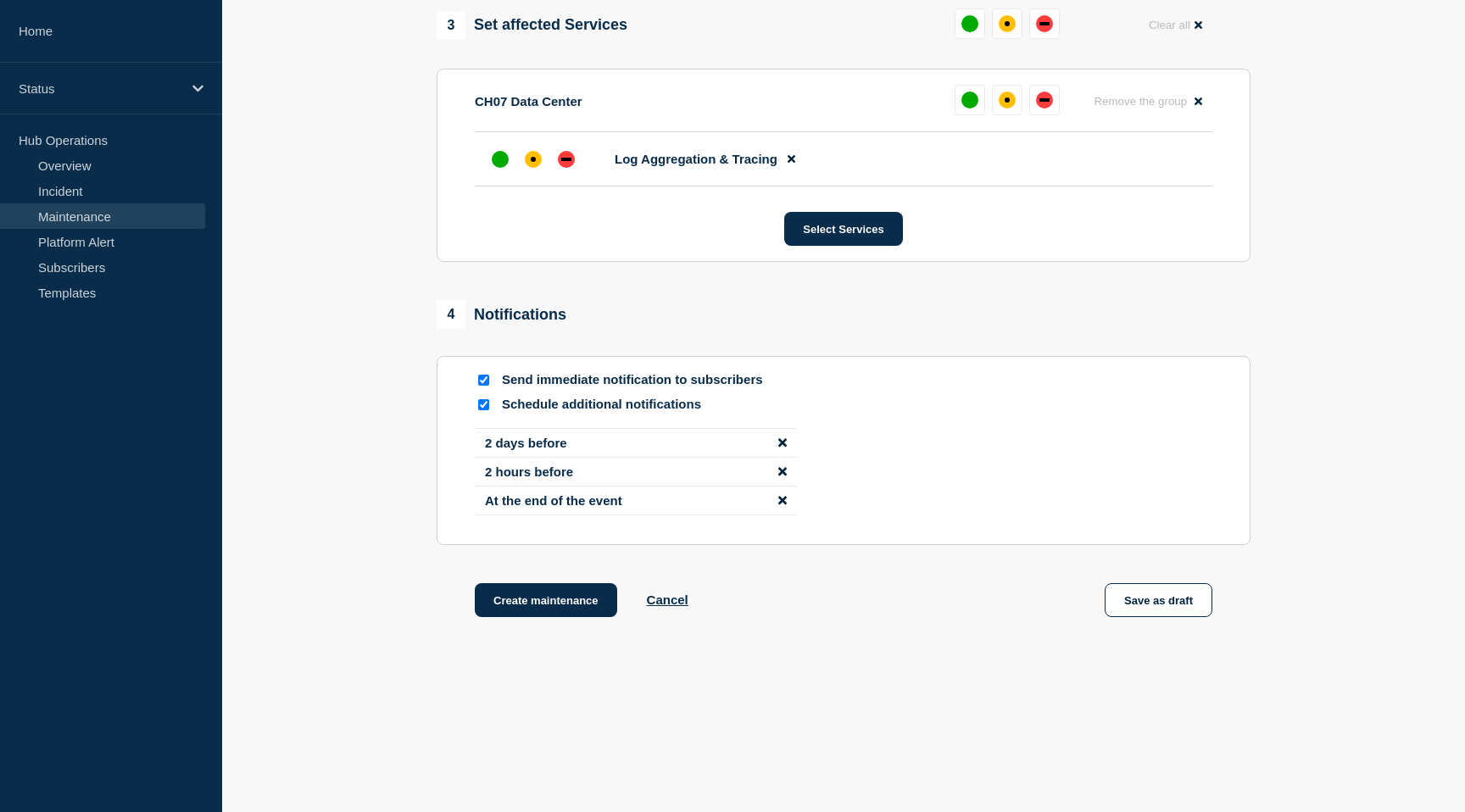
scroll to position [901, 0]
click at [1145, 600] on button "Save as draft" at bounding box center [1158, 600] width 107 height 34
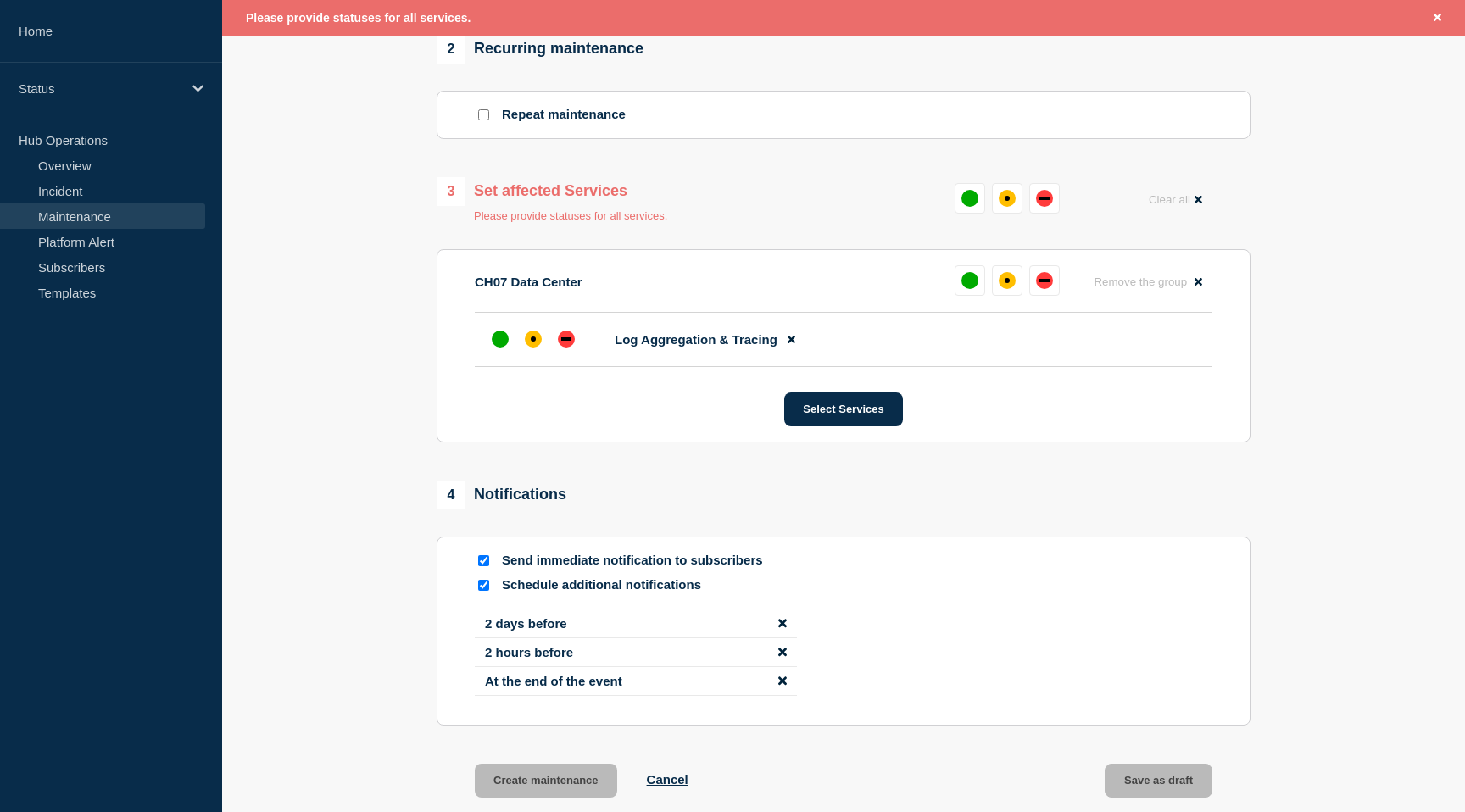
scroll to position [721, 0]
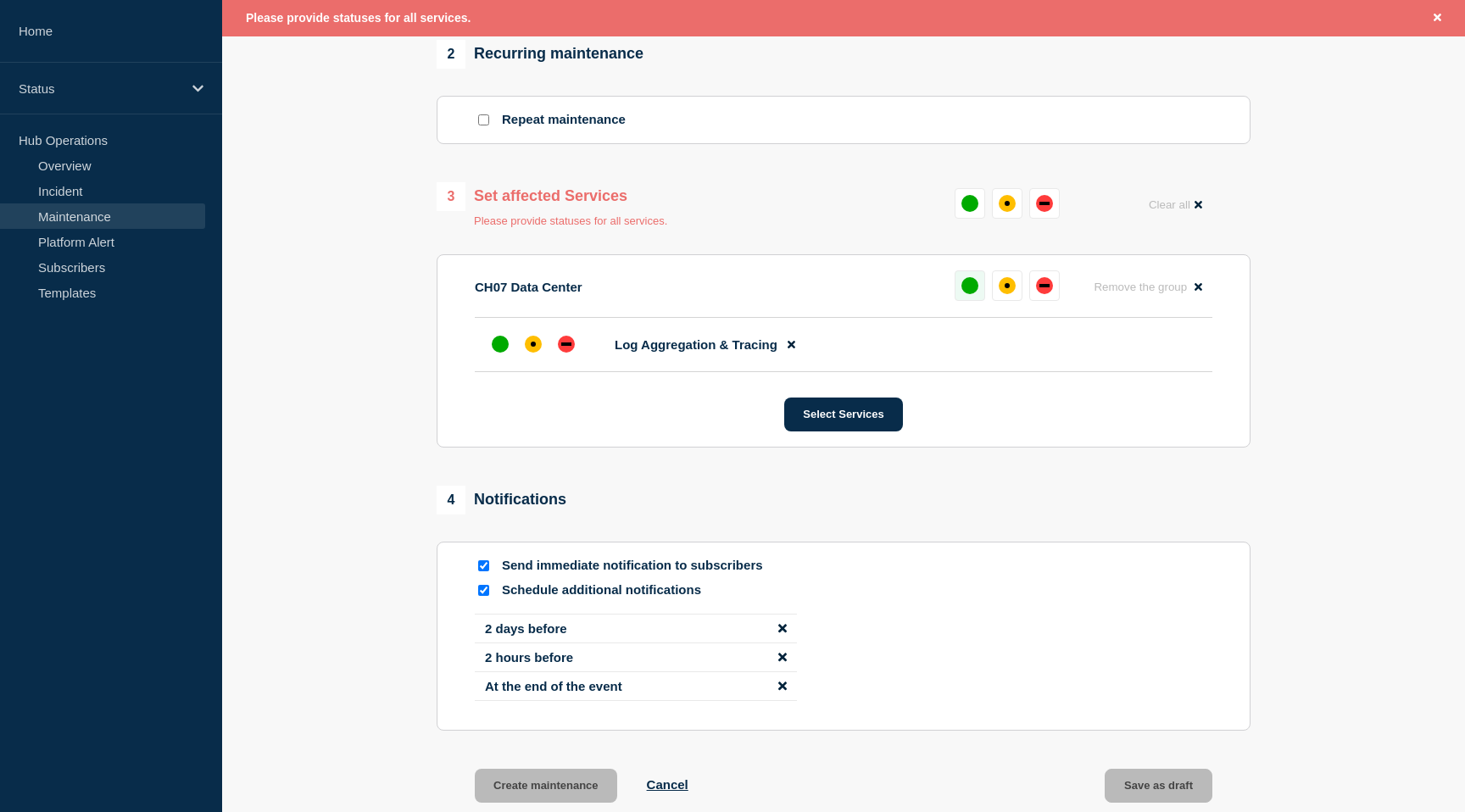
click at [972, 295] on div "up" at bounding box center [969, 285] width 17 height 17
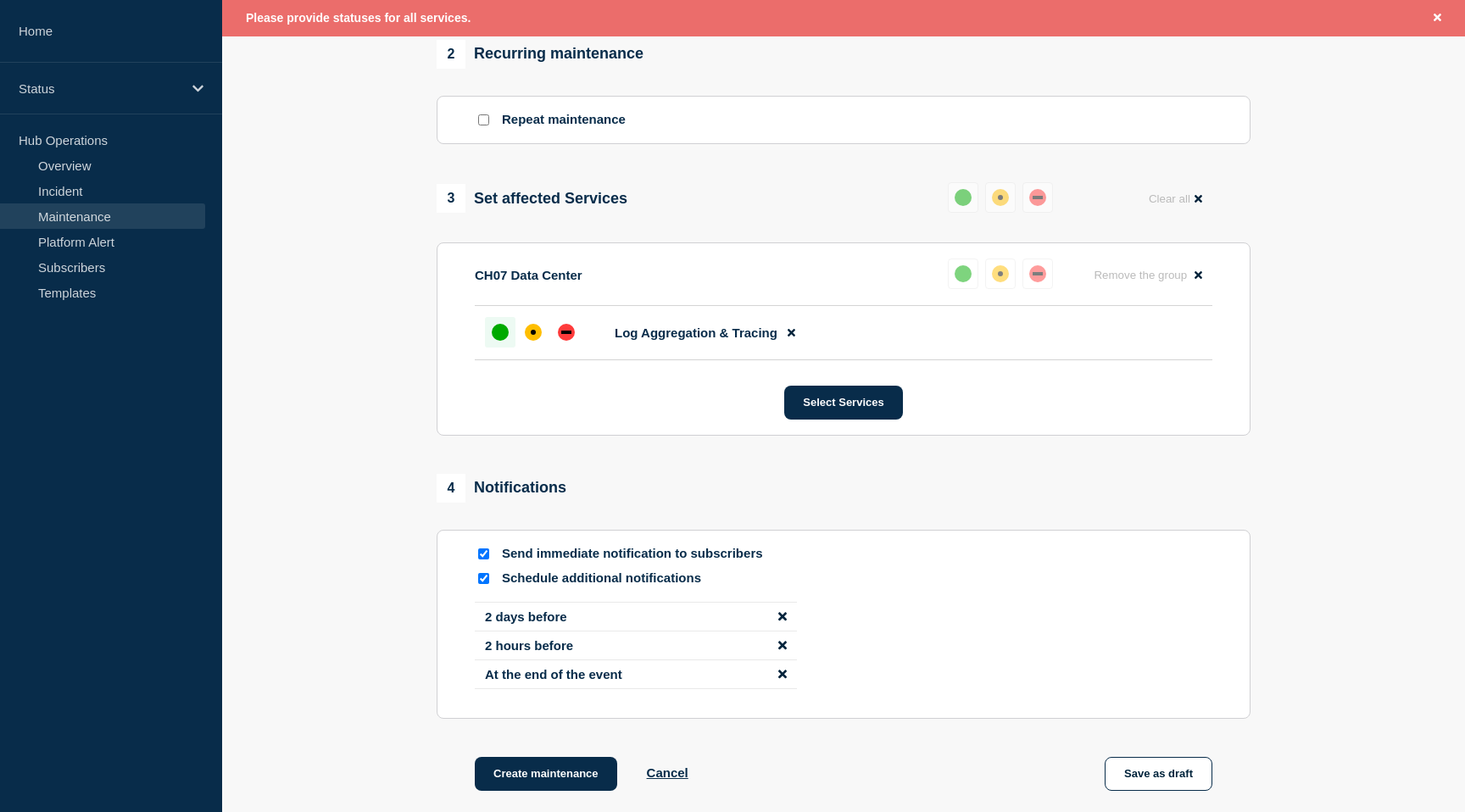
scroll to position [936, 0]
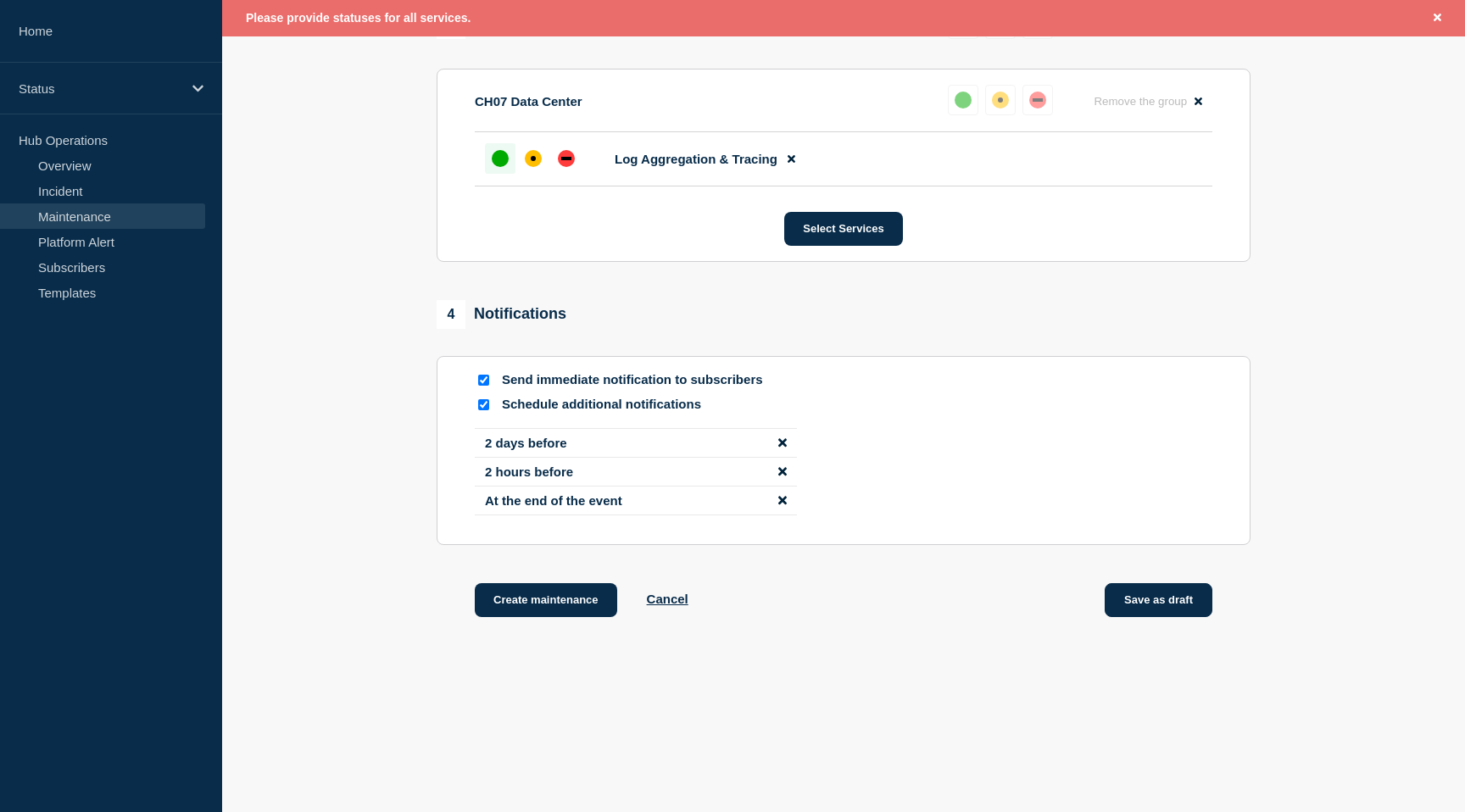
click at [1160, 604] on button "Save as draft" at bounding box center [1158, 600] width 107 height 34
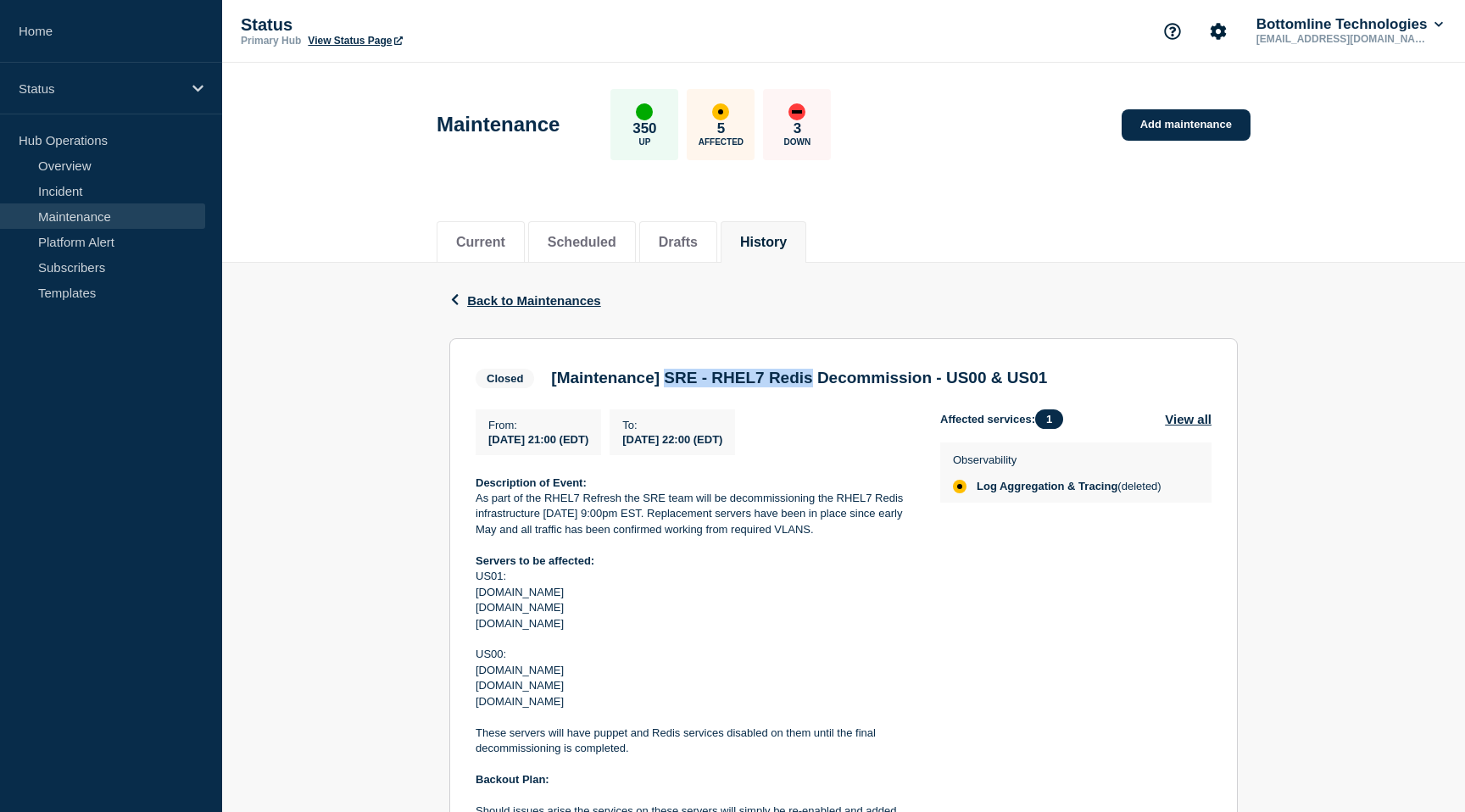
drag, startPoint x: 799, startPoint y: 380, endPoint x: 663, endPoint y: 383, distance: 136.0
click at [663, 383] on h3 "[Maintenance] SRE - RHEL7 Redis Decommission - US00 & US01" at bounding box center [799, 377] width 496 height 19
copy h3 "SRE - RHEL7 Redis"
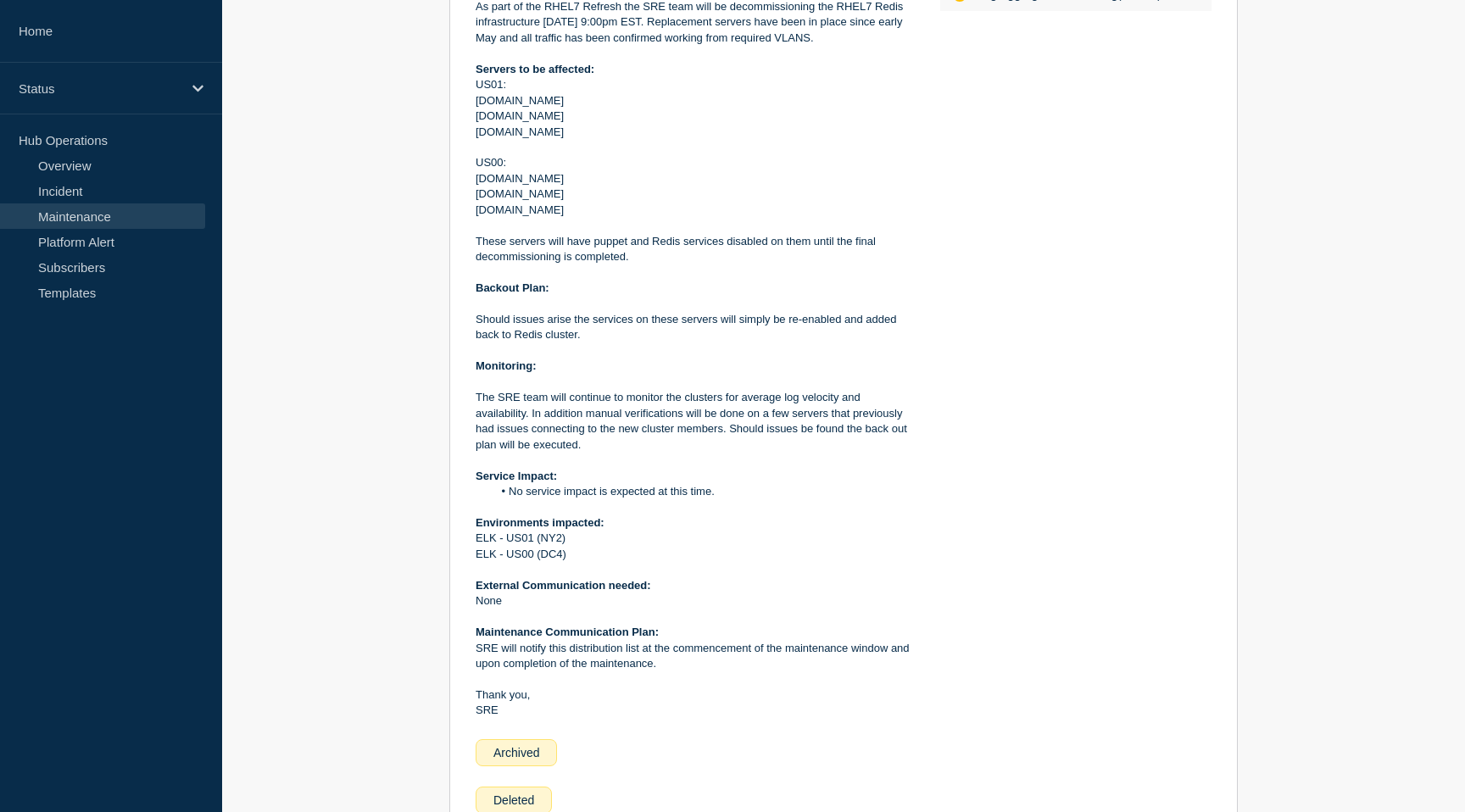
scroll to position [516, 0]
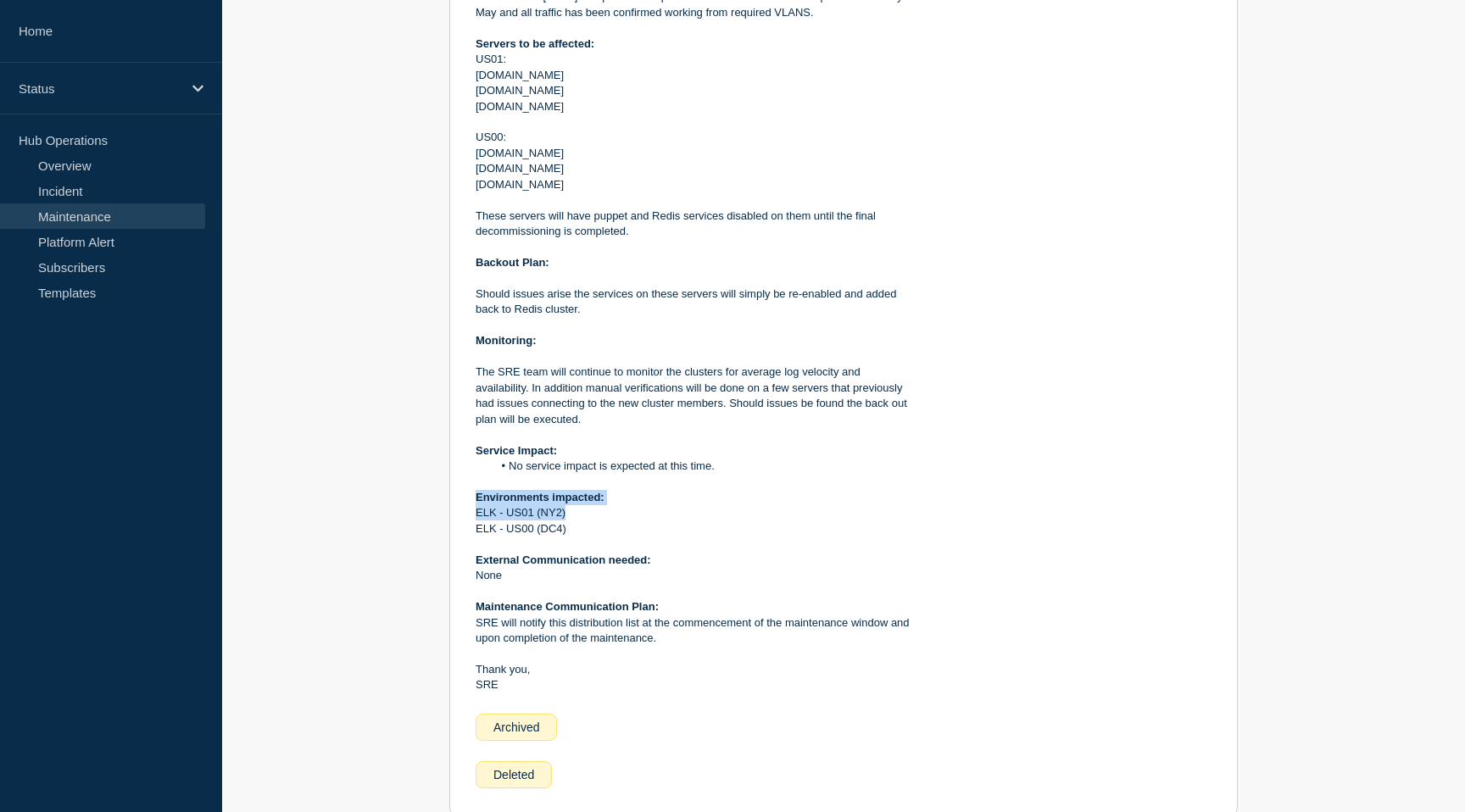
drag, startPoint x: 574, startPoint y: 522, endPoint x: 472, endPoint y: 507, distance: 103.1
click at [472, 507] on section "Closed [Maintenance] SRE - RHEL7 Redis Decommission - US00 & US01 From : [DATE]…" at bounding box center [843, 317] width 788 height 993
copy div "Environments impacted: ELK - US01 (NY2)"
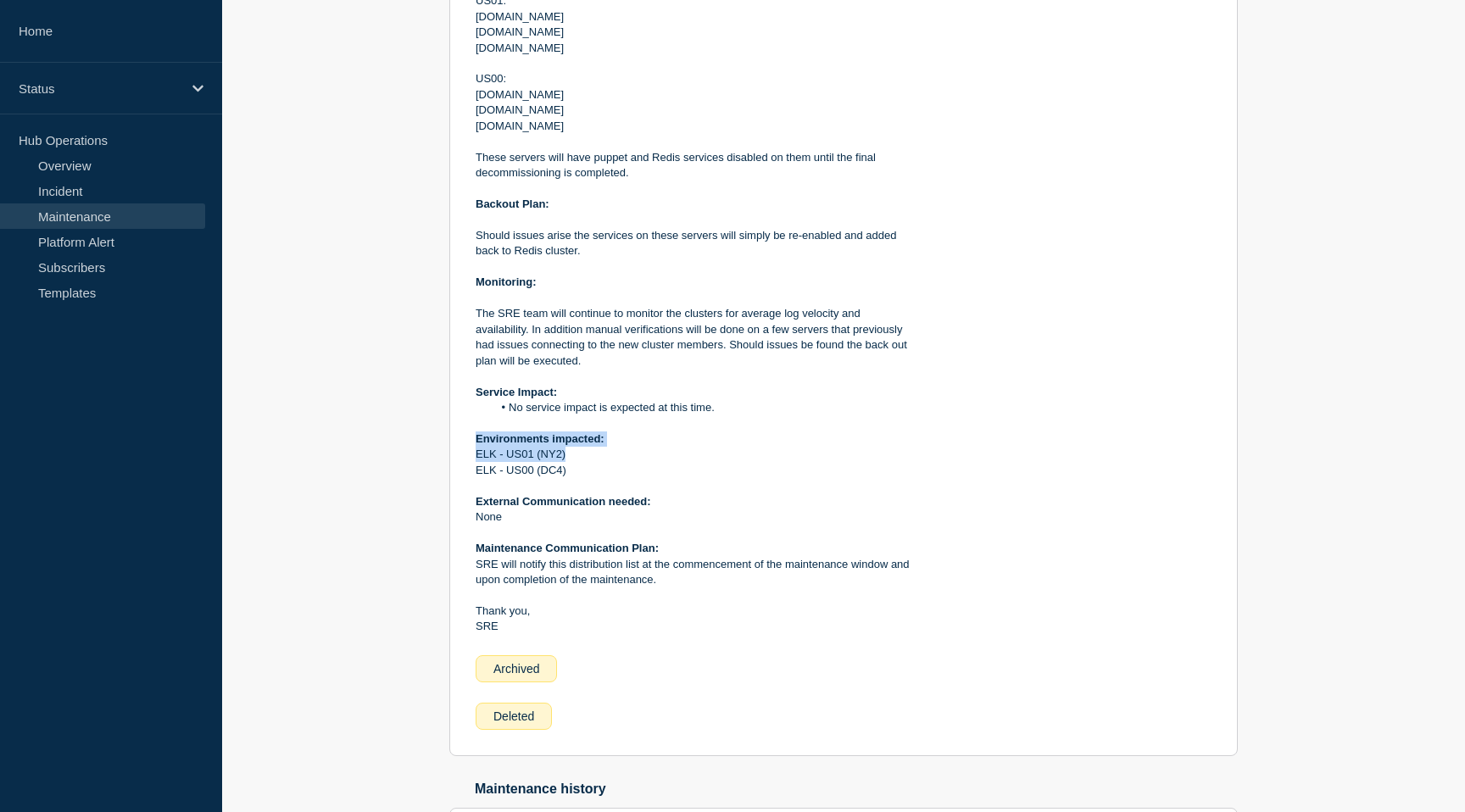
scroll to position [579, 0]
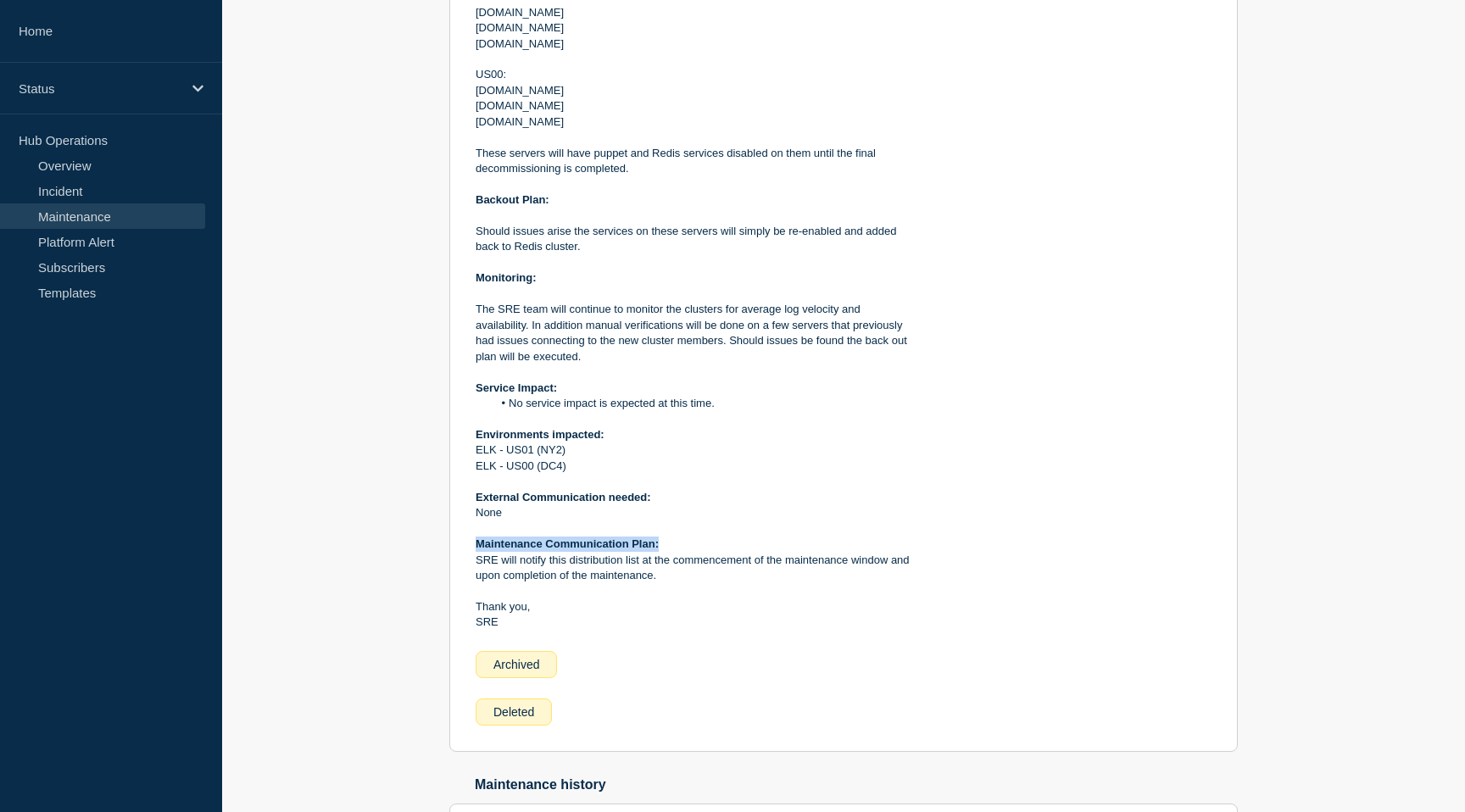
drag, startPoint x: 668, startPoint y: 551, endPoint x: 471, endPoint y: 557, distance: 197.1
click at [471, 557] on section "Closed [Maintenance] SRE - RHEL7 Redis Decommission - US00 & US01 From : [DATE]…" at bounding box center [843, 255] width 788 height 993
copy strong "Maintenance Communication Plan:"
drag, startPoint x: 503, startPoint y: 637, endPoint x: 474, endPoint y: 620, distance: 33.6
click at [474, 620] on section "Closed [Maintenance] SRE - RHEL7 Redis Decommission - US00 & US01 From : [DATE]…" at bounding box center [843, 255] width 788 height 993
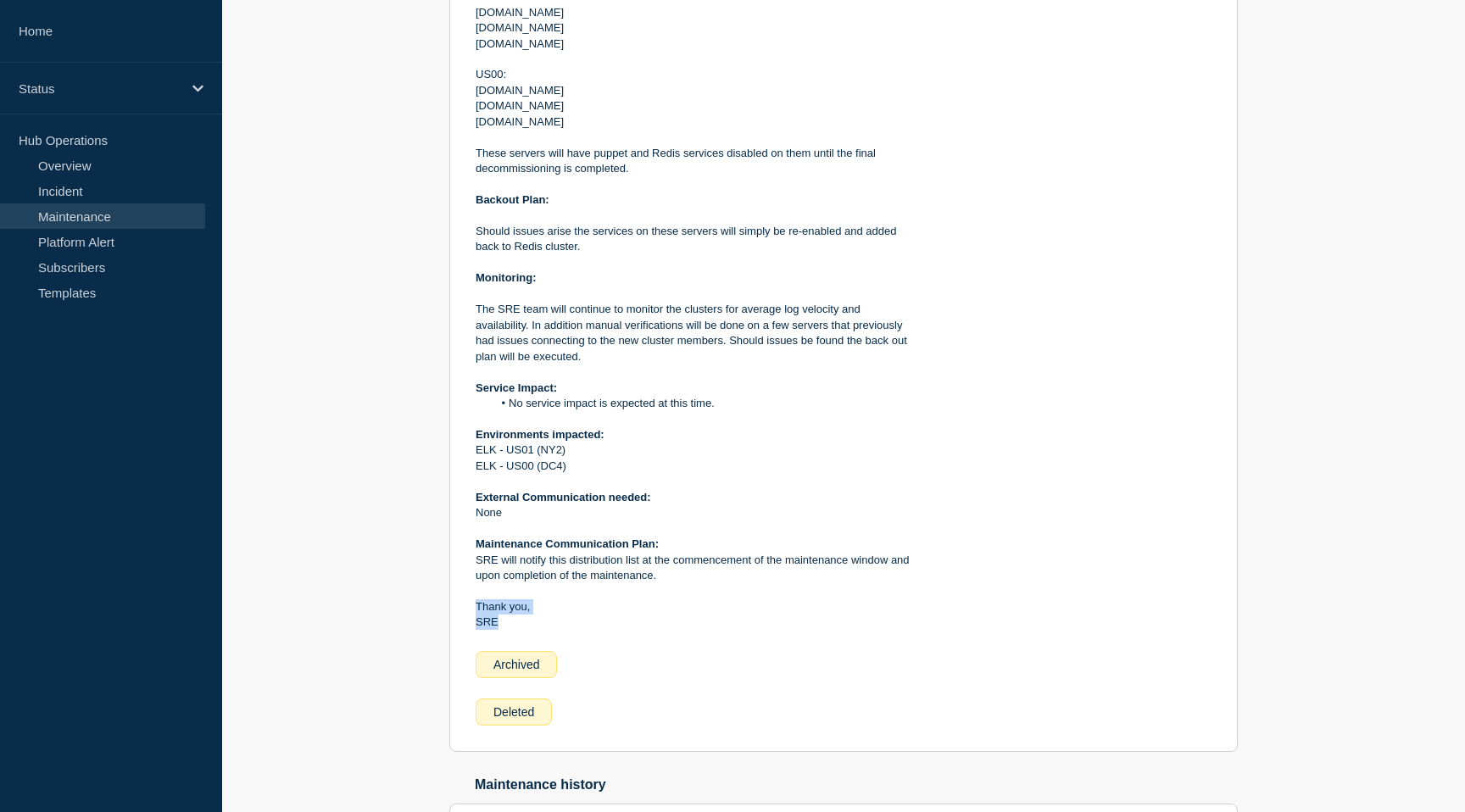
copy div "Thank you, SRE"
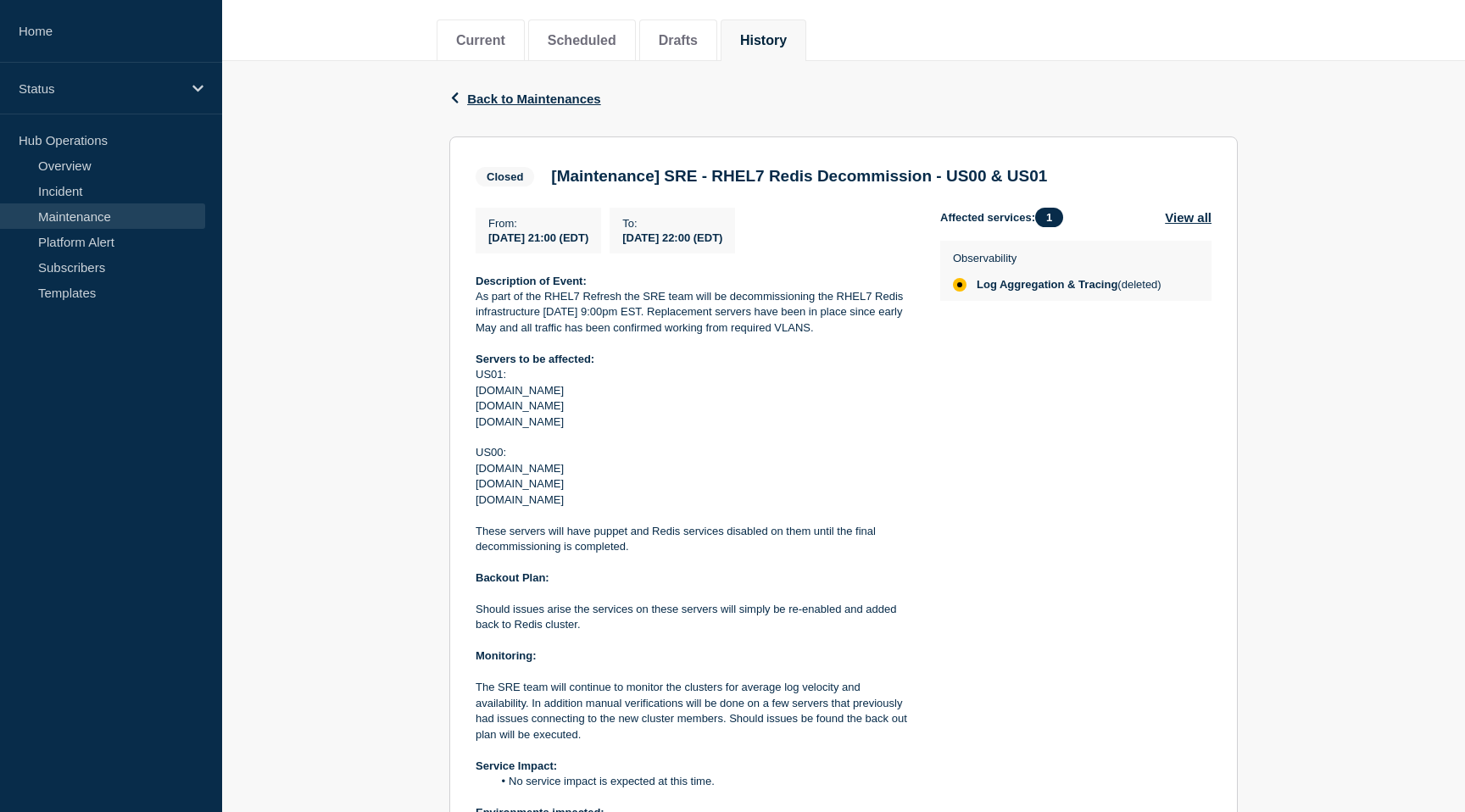
scroll to position [0, 0]
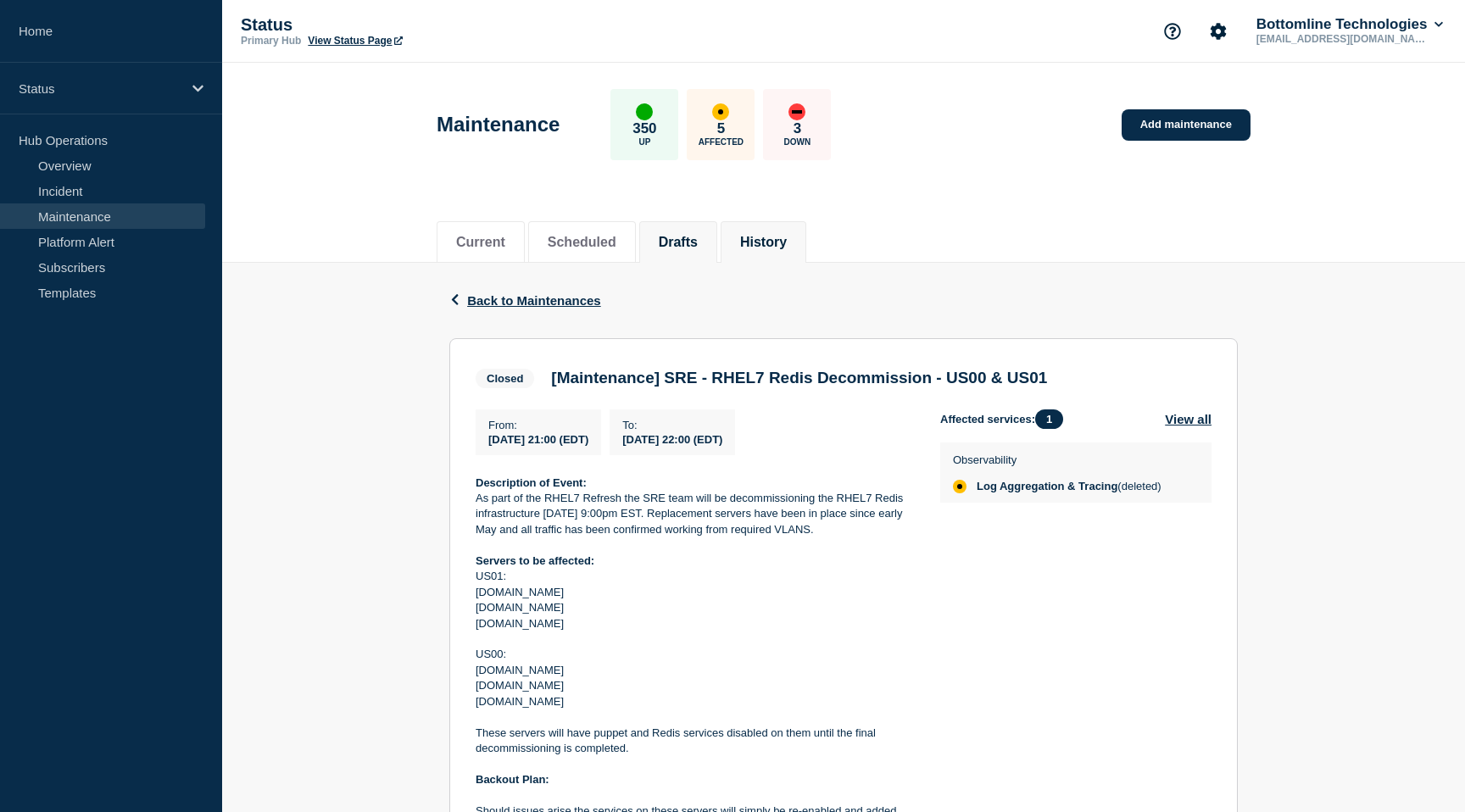
click at [639, 236] on li "Drafts" at bounding box center [678, 242] width 78 height 42
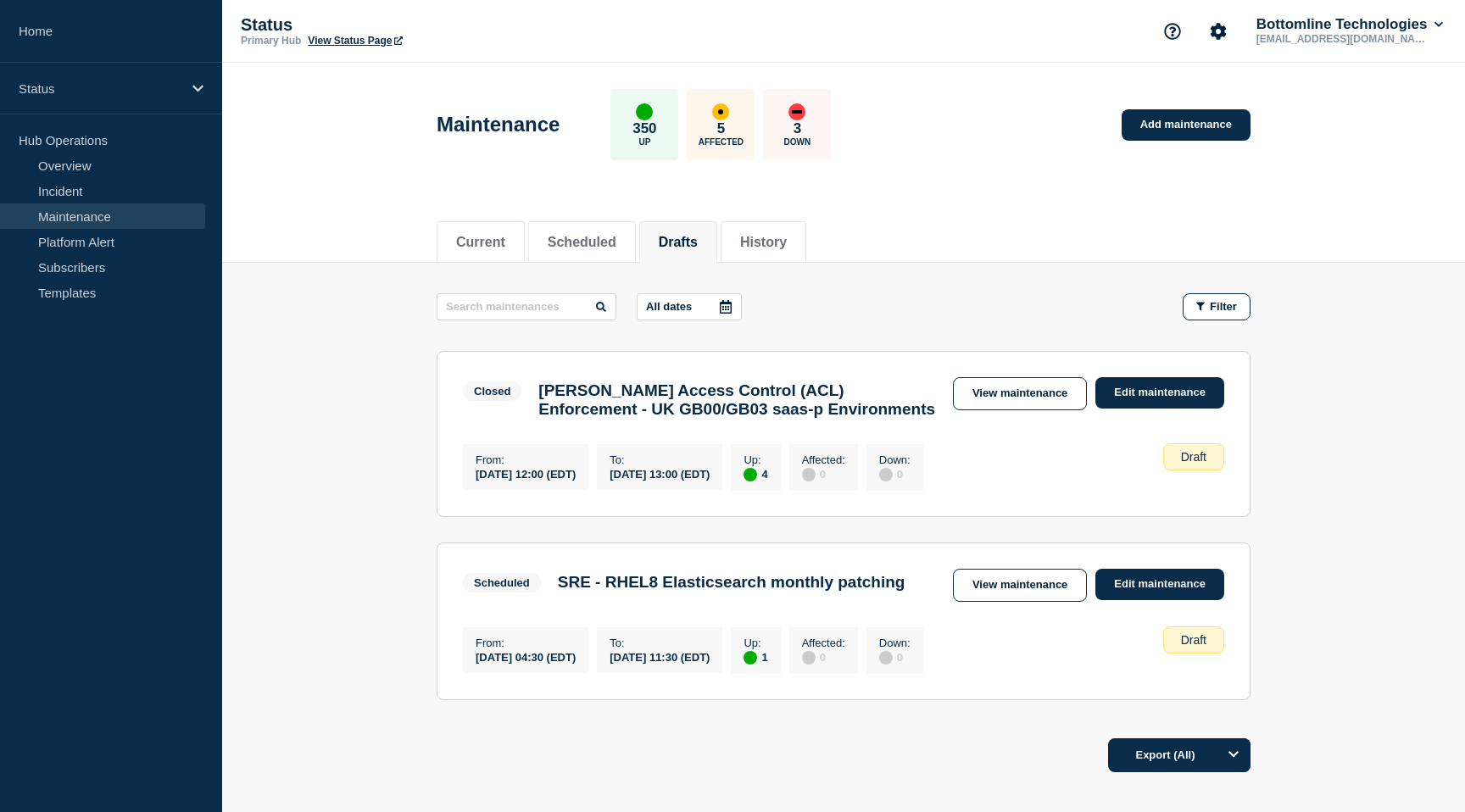
click at [719, 306] on icon at bounding box center [726, 306] width 14 height 14
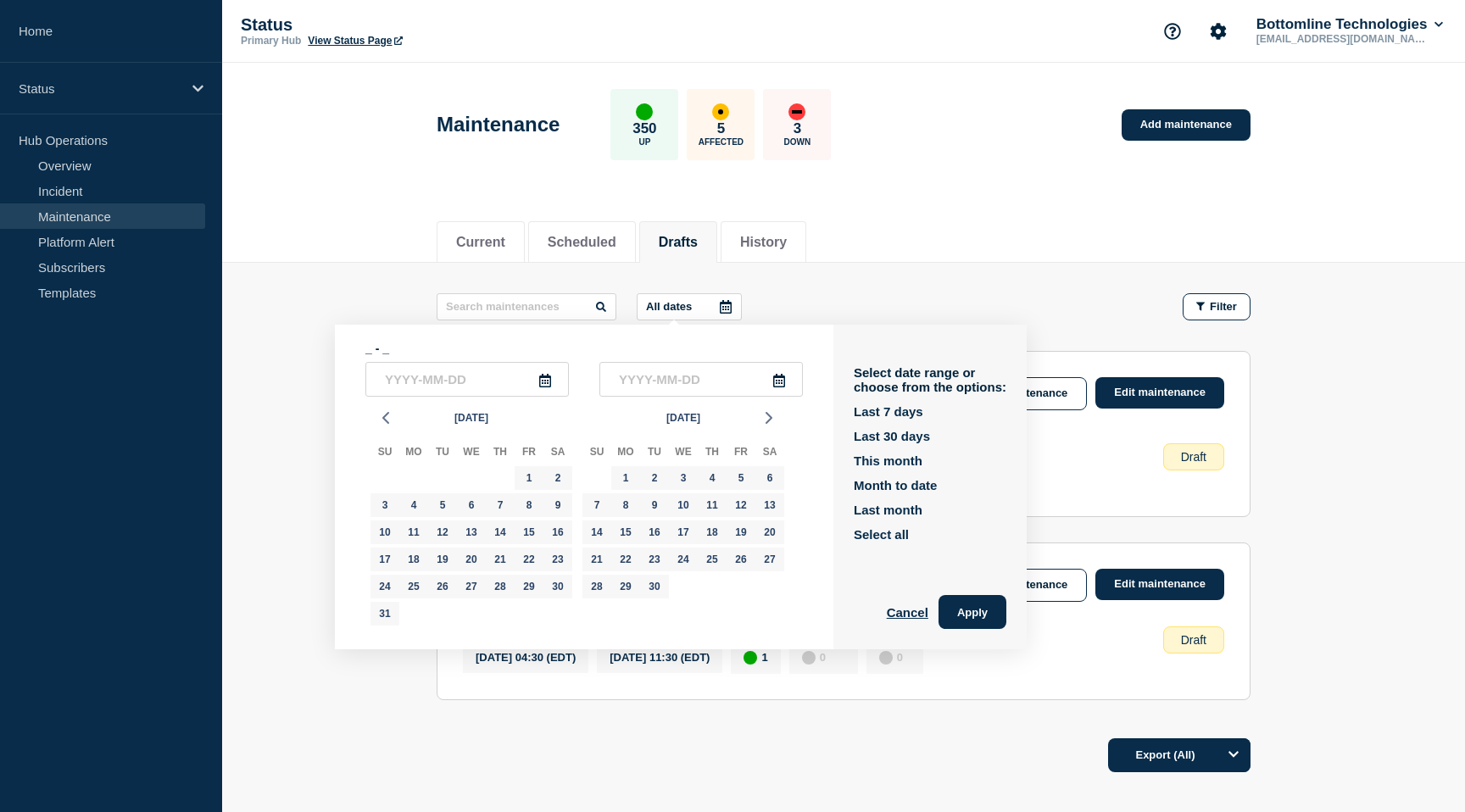
click at [474, 700] on section "Scheduled SRE - RHEL8 Elasticsearch monthly patching View maintenance Edit main…" at bounding box center [844, 621] width 814 height 157
